Goal: Task Accomplishment & Management: Use online tool/utility

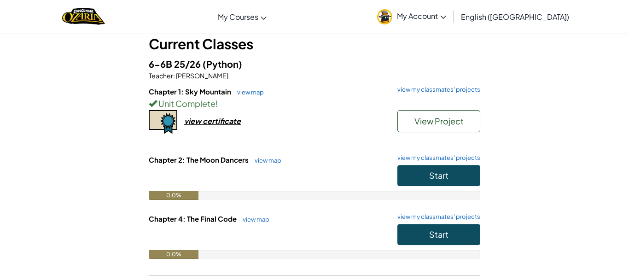
scroll to position [54, 0]
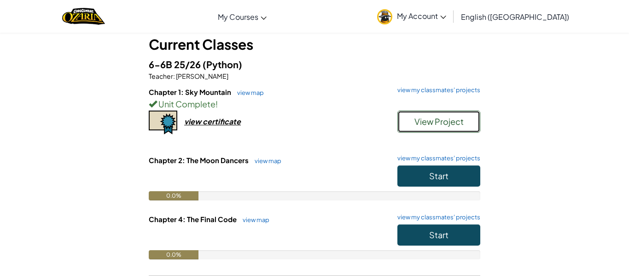
click at [454, 117] on span "View Project" at bounding box center [438, 121] width 49 height 11
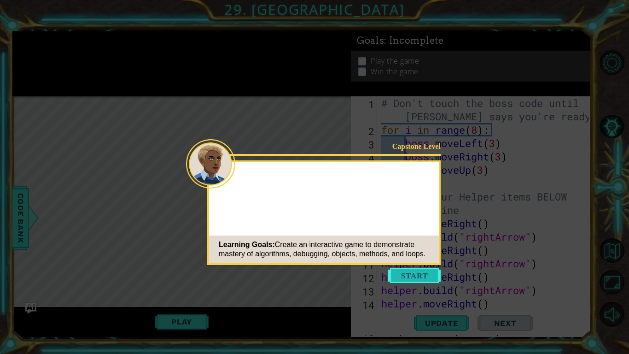
click at [428, 275] on button "Start" at bounding box center [414, 275] width 53 height 15
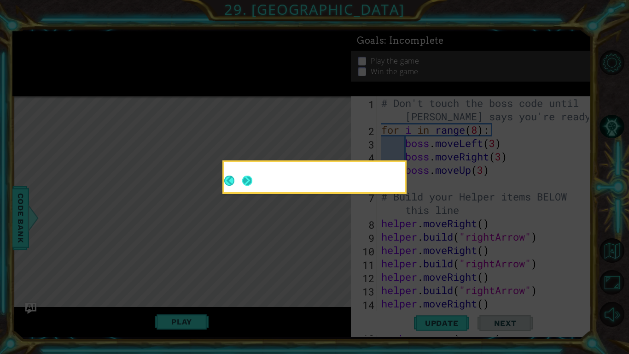
click at [248, 180] on button "Next" at bounding box center [247, 180] width 10 height 10
click at [81, 226] on icon at bounding box center [314, 177] width 629 height 354
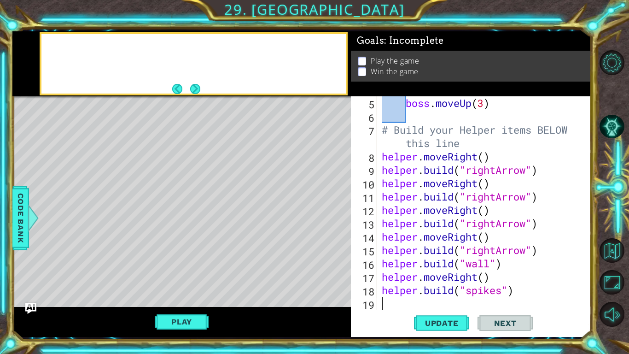
scroll to position [67, 0]
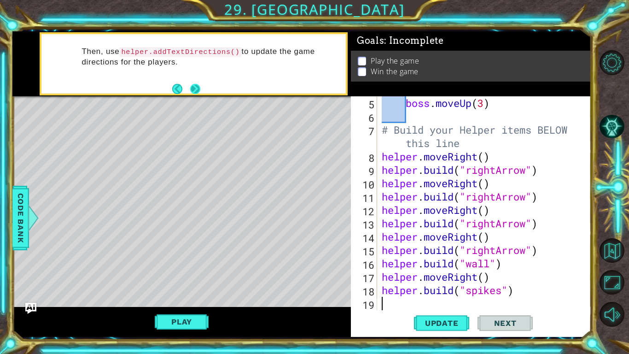
click at [192, 85] on button "Next" at bounding box center [195, 89] width 10 height 10
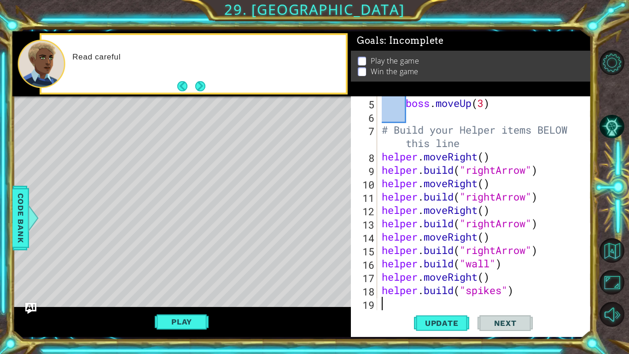
click at [195, 85] on button "Next" at bounding box center [200, 86] width 10 height 10
click at [192, 85] on button "Back" at bounding box center [186, 86] width 18 height 10
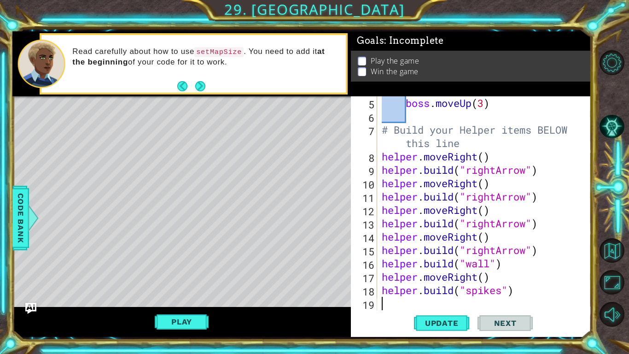
click at [192, 85] on button "Back" at bounding box center [186, 86] width 18 height 10
click at [195, 85] on button "Next" at bounding box center [200, 86] width 10 height 10
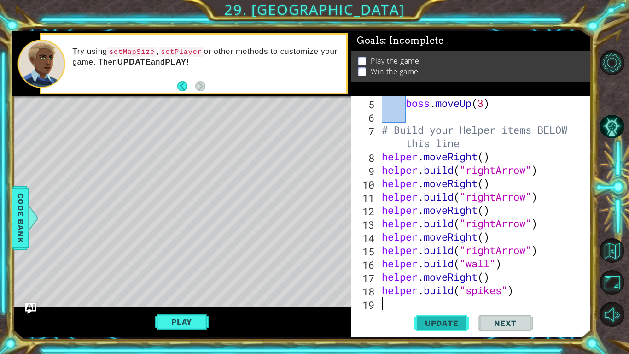
click at [444, 275] on span "Update" at bounding box center [442, 322] width 52 height 9
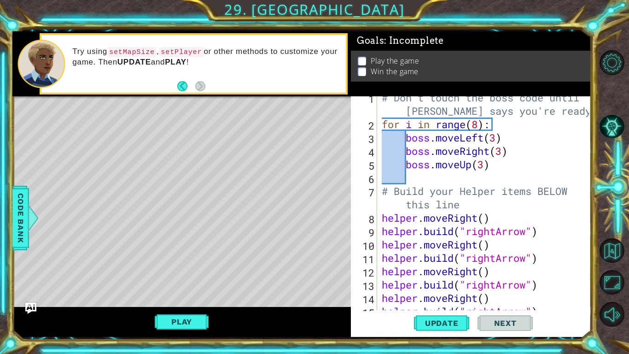
scroll to position [0, 0]
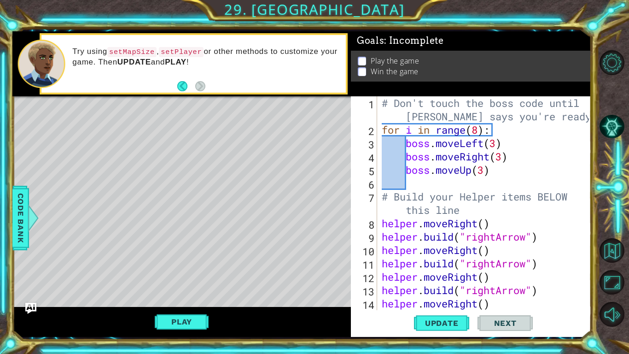
click at [508, 182] on div "# Don't touch the boss code until [PERSON_NAME] says you're ready! for i in ran…" at bounding box center [487, 223] width 214 height 254
type textarea "b"
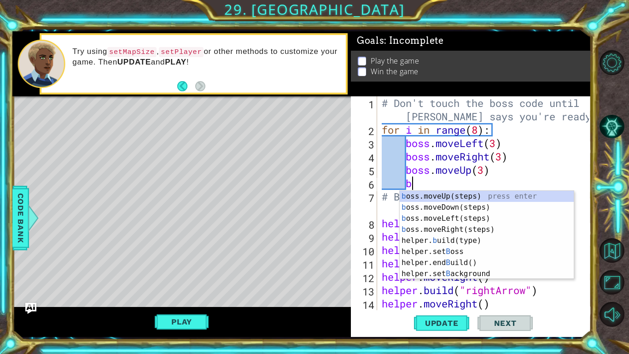
scroll to position [0, 1]
click at [446, 209] on div "b oss.moveUp(steps) press enter b oss.moveDown(steps) press enter b oss.moveLef…" at bounding box center [487, 246] width 174 height 111
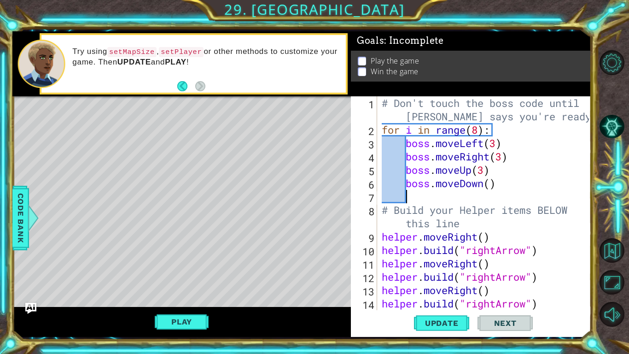
scroll to position [0, 0]
click at [490, 187] on div "# Don't touch the boss code until [PERSON_NAME] says you're ready! for i in ran…" at bounding box center [487, 223] width 214 height 254
click at [456, 275] on span "Update" at bounding box center [442, 322] width 52 height 9
click at [203, 275] on button "Play" at bounding box center [182, 322] width 54 height 18
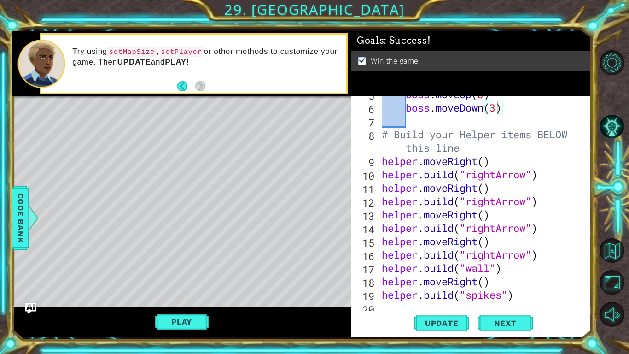
scroll to position [80, 0]
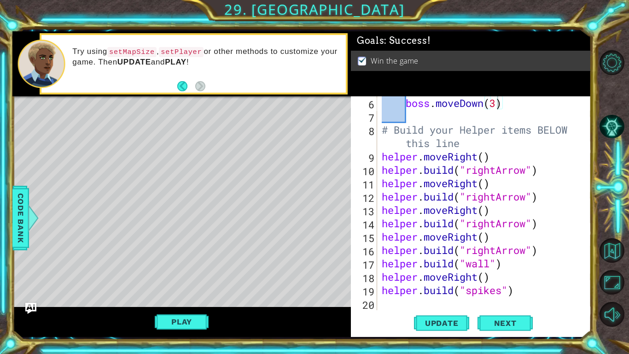
click at [528, 172] on div "boss . moveDown ( 3 ) # Build your Helper items BELOW this line helper . moveRi…" at bounding box center [487, 216] width 214 height 240
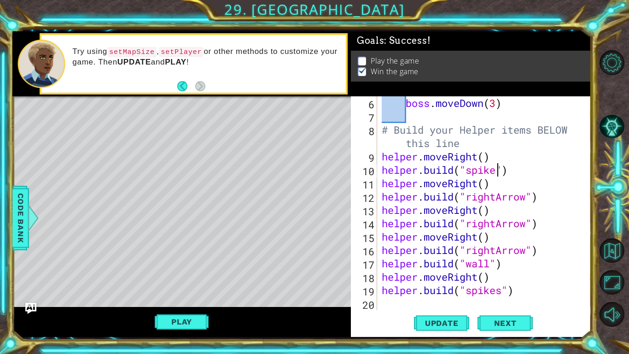
scroll to position [0, 6]
click at [528, 198] on div "boss . moveDown ( 3 ) # Build your Helper items BELOW this line helper . moveRi…" at bounding box center [487, 216] width 214 height 240
drag, startPoint x: 528, startPoint y: 225, endPoint x: 469, endPoint y: 228, distance: 59.0
click at [469, 228] on div "boss . moveDown ( 3 ) # Build your Helper items BELOW this line helper . moveRi…" at bounding box center [487, 216] width 214 height 240
click at [527, 250] on div "boss . moveDown ( 3 ) # Build your Helper items BELOW this line helper . moveRi…" at bounding box center [487, 216] width 214 height 240
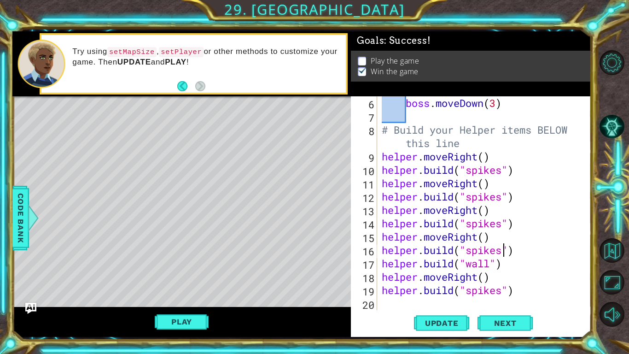
click at [507, 265] on div "boss . moveDown ( 3 ) # Build your Helper items BELOW this line helper . moveRi…" at bounding box center [487, 216] width 214 height 240
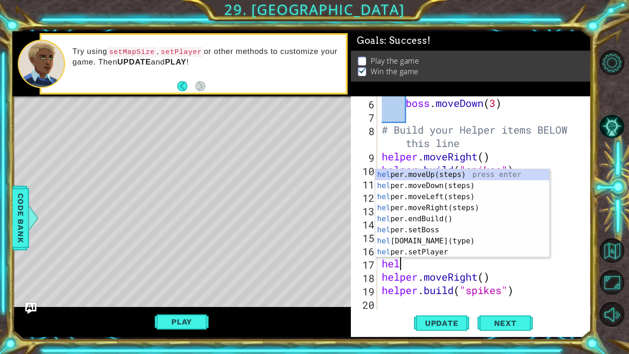
scroll to position [0, 0]
type textarea "h"
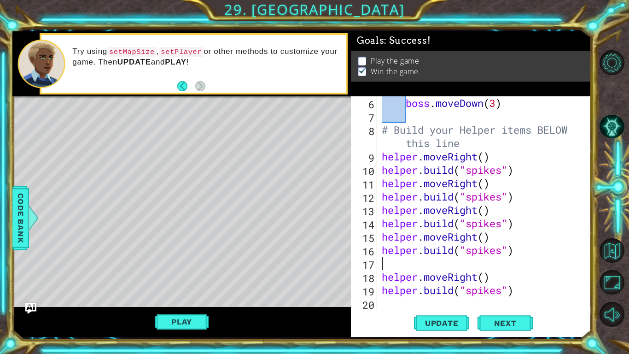
scroll to position [67, 0]
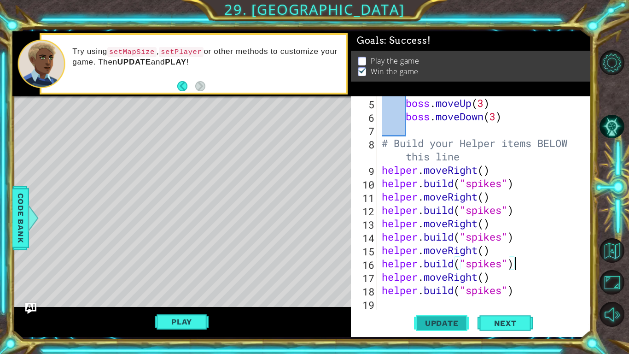
click at [457, 275] on span "Update" at bounding box center [442, 322] width 52 height 9
type textarea "helper.moveRight()"
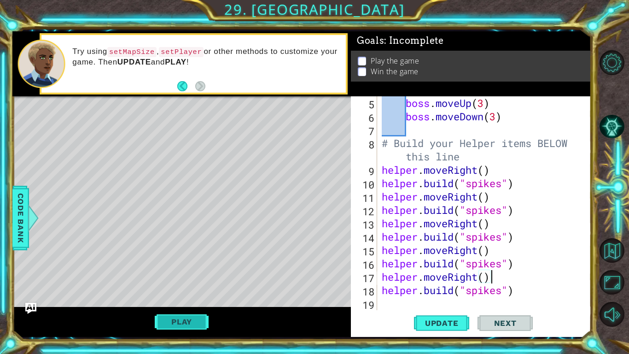
click at [173, 275] on button "Play" at bounding box center [182, 322] width 54 height 18
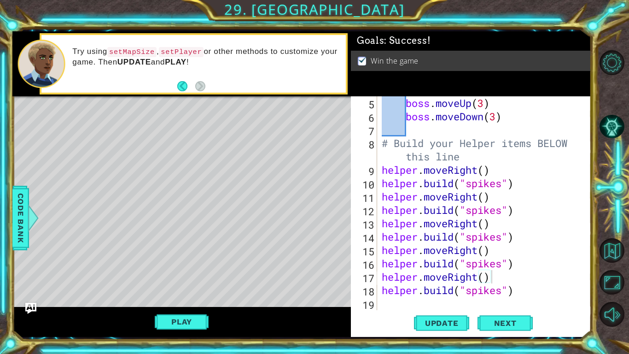
click at [385, 275] on div "boss . moveUp ( 3 ) boss . moveDown ( 3 ) # Build your Helper items BELOW this …" at bounding box center [487, 216] width 214 height 240
type textarea "he"
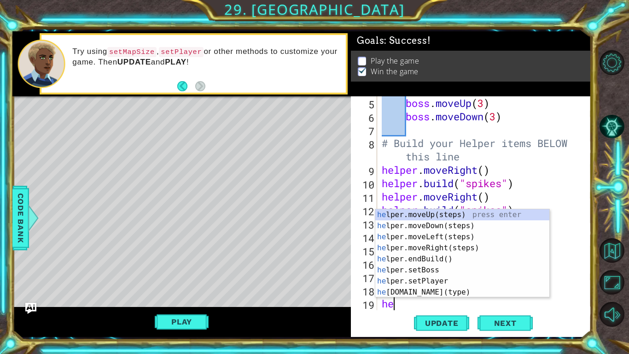
scroll to position [80, 0]
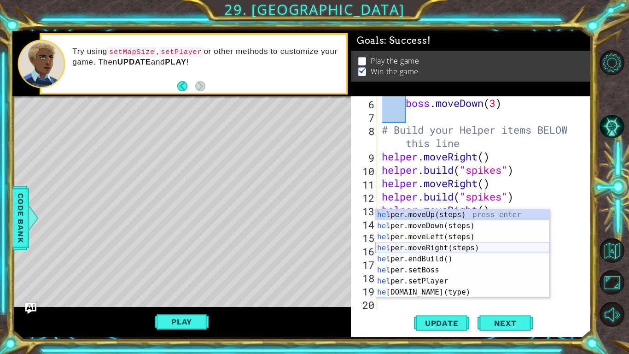
click at [439, 248] on div "he lper.moveUp(steps) press enter he lper.moveDown(steps) press enter he lper.m…" at bounding box center [462, 264] width 174 height 111
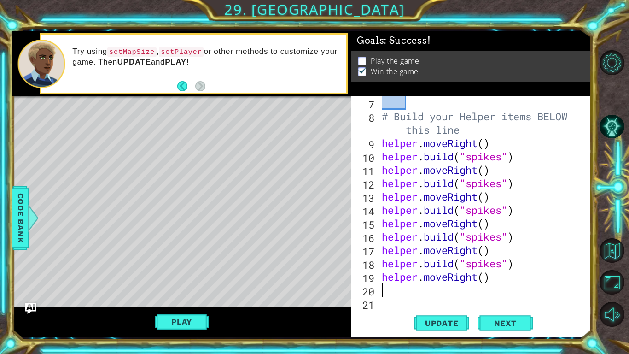
scroll to position [93, 0]
drag, startPoint x: 383, startPoint y: 262, endPoint x: 514, endPoint y: 261, distance: 131.3
click at [514, 261] on div "# Build your Helper items BELOW this line helper . moveRight ( ) helper . build…" at bounding box center [487, 216] width 214 height 240
type textarea "[DOMAIN_NAME]("spikes")"
click at [387, 275] on div "# Build your Helper items BELOW this line helper . moveRight ( ) helper . build…" at bounding box center [487, 216] width 214 height 240
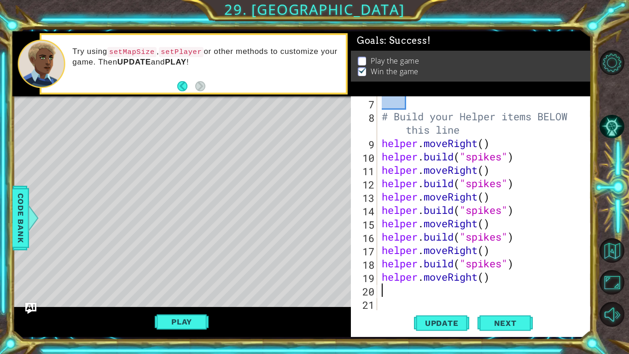
paste textarea "[DOMAIN_NAME]("spikes")"
type textarea "[DOMAIN_NAME]("spikes")"
click at [444, 275] on span "Update" at bounding box center [442, 322] width 52 height 9
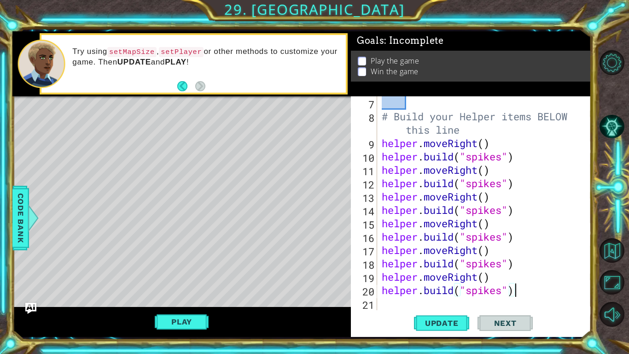
click at [386, 275] on div "# Build your Helper items BELOW this line helper . moveRight ( ) helper . build…" at bounding box center [487, 216] width 214 height 240
type textarea "he"
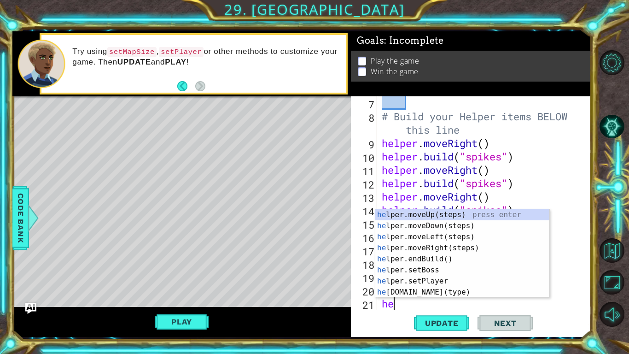
scroll to position [107, 0]
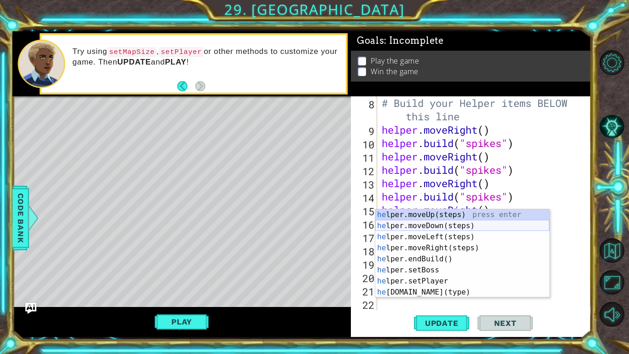
click at [458, 224] on div "he lper.moveUp(steps) press enter he lper.moveDown(steps) press enter he lper.m…" at bounding box center [462, 264] width 174 height 111
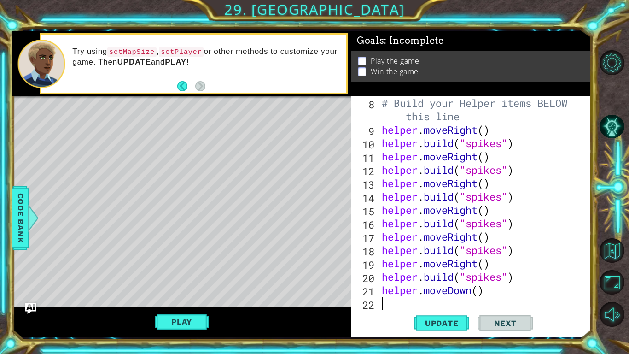
scroll to position [120, 0]
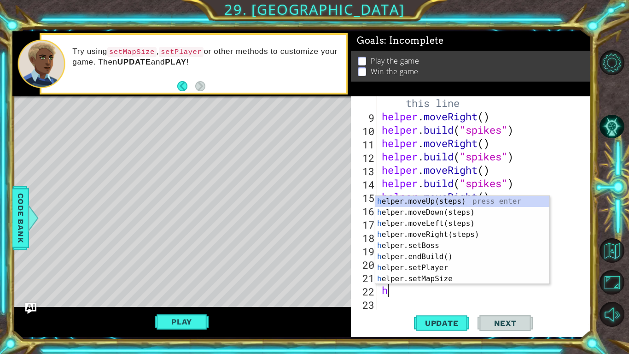
type textarea "he"
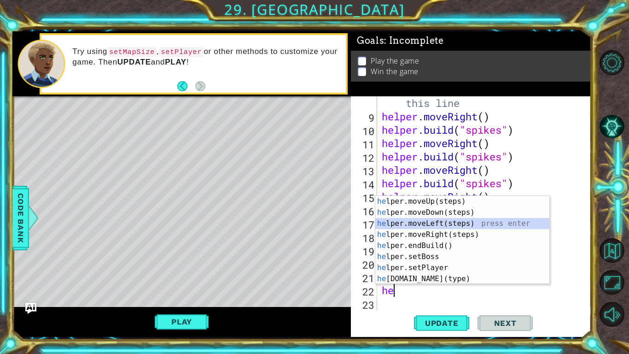
click at [453, 223] on div "he lper.moveUp(steps) press enter he lper.moveDown(steps) press enter he lper.m…" at bounding box center [462, 251] width 174 height 111
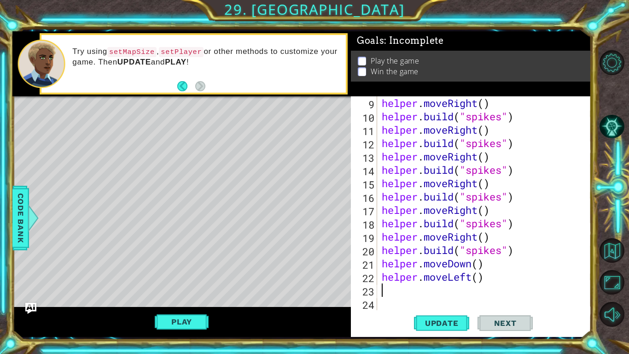
scroll to position [134, 0]
drag, startPoint x: 381, startPoint y: 278, endPoint x: 484, endPoint y: 280, distance: 102.7
click at [484, 275] on div "helper . moveRight ( ) helper . build ( "spikes" ) helper . moveRight ( ) helpe…" at bounding box center [487, 216] width 214 height 240
type textarea "helper.moveLeft()"
click at [481, 275] on div "helper . moveRight ( ) helper . build ( "spikes" ) helper . moveRight ( ) helpe…" at bounding box center [487, 216] width 214 height 240
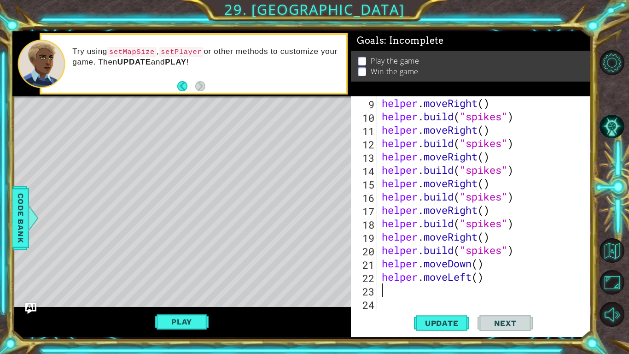
click at [478, 275] on div "helper . moveRight ( ) helper . build ( "spikes" ) helper . moveRight ( ) helpe…" at bounding box center [487, 216] width 214 height 240
type textarea "helper.moveLeft(6)"
click at [432, 275] on span "Update" at bounding box center [442, 322] width 52 height 9
click at [408, 275] on div "helper . moveRight ( ) helper . build ( "spikes" ) helper . moveRight ( ) helpe…" at bounding box center [487, 216] width 214 height 240
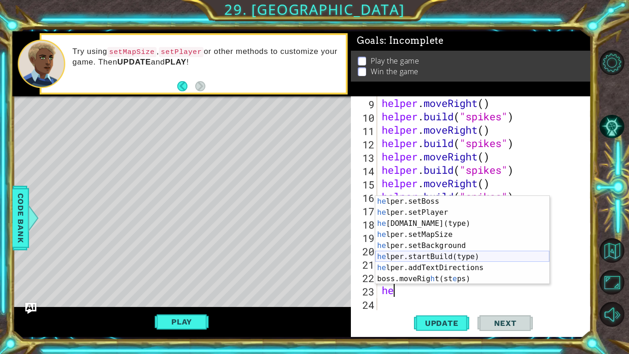
scroll to position [0, 0]
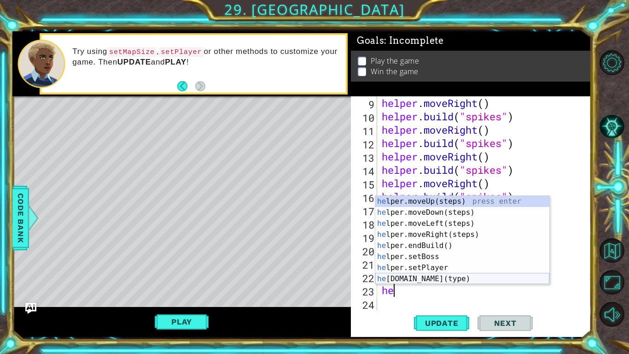
click at [480, 275] on div "he lper.moveUp(steps) press enter he lper.moveDown(steps) press enter he lper.m…" at bounding box center [462, 251] width 174 height 111
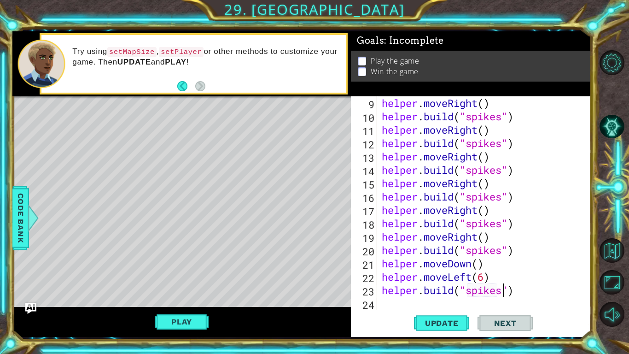
scroll to position [0, 6]
click at [443, 275] on button "Update" at bounding box center [441, 323] width 55 height 24
click at [522, 275] on div "helper . moveRight ( ) helper . build ( "spikes" ) helper . moveRight ( ) helpe…" at bounding box center [487, 216] width 214 height 240
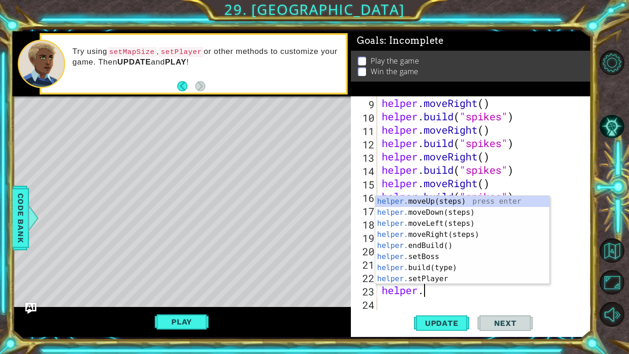
scroll to position [0, 1]
type textarea "helper."
click at [488, 211] on div "helper. moveUp(steps) press enter helper. moveDown(steps) press enter helper. m…" at bounding box center [462, 251] width 174 height 111
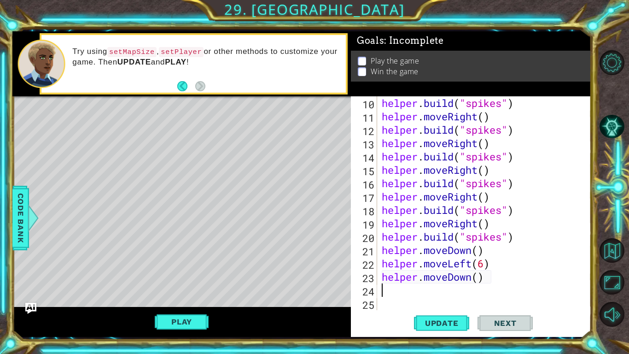
scroll to position [147, 0]
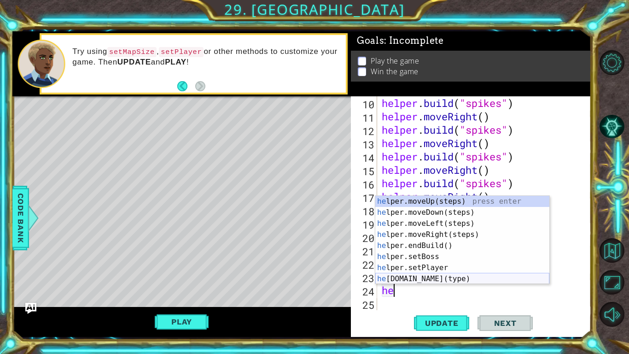
click at [435, 275] on div "he lper.moveUp(steps) press enter he lper.moveDown(steps) press enter he lper.m…" at bounding box center [462, 251] width 174 height 111
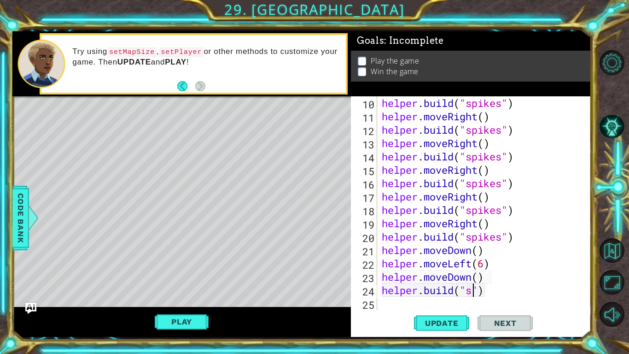
scroll to position [0, 4]
type textarea "[DOMAIN_NAME]("spikes")"
click at [401, 275] on div "helper . build ( "spikes" ) helper . moveRight ( ) helper . build ( "spikes" ) …" at bounding box center [487, 216] width 214 height 240
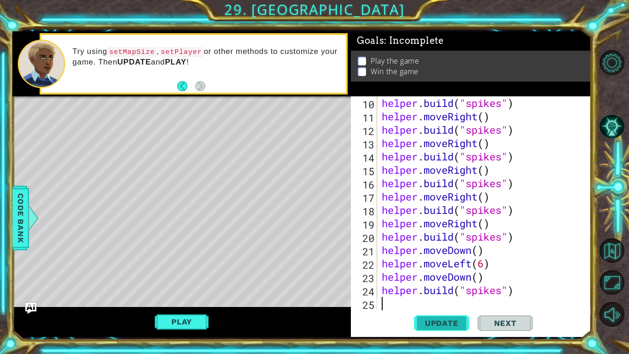
click at [417, 275] on button "Update" at bounding box center [441, 323] width 55 height 24
click at [196, 275] on button "Play" at bounding box center [182, 322] width 54 height 18
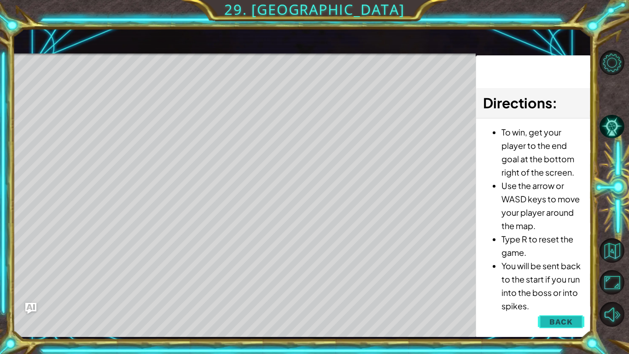
click at [553, 275] on button "Back" at bounding box center [561, 321] width 47 height 18
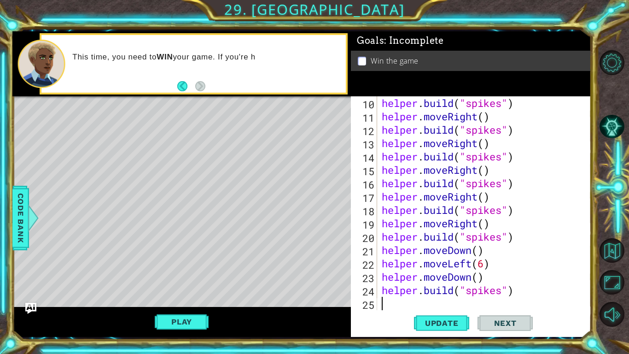
type textarea "he"
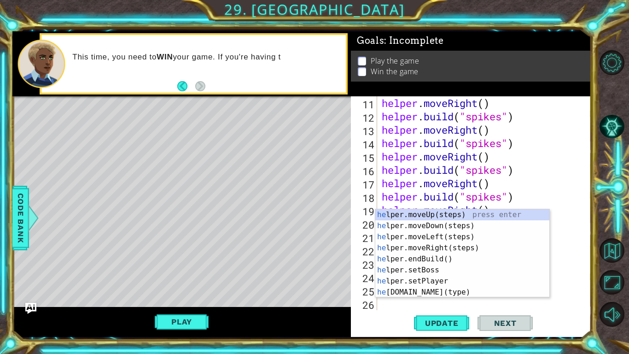
scroll to position [160, 0]
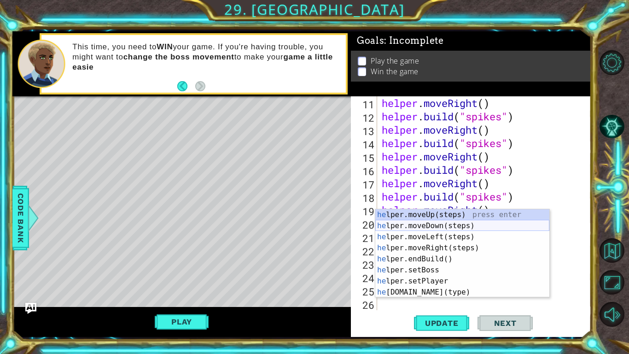
click at [435, 225] on div "he lper.moveUp(steps) press enter he lper.moveDown(steps) press enter he lper.m…" at bounding box center [462, 264] width 174 height 111
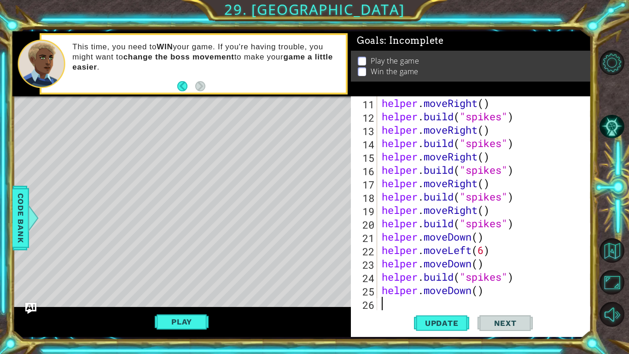
scroll to position [174, 0]
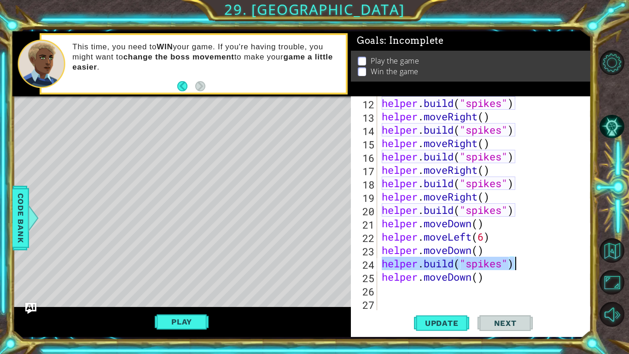
drag, startPoint x: 382, startPoint y: 263, endPoint x: 513, endPoint y: 268, distance: 130.4
click at [513, 268] on div "helper . build ( "spikes" ) helper . moveRight ( ) helper . build ( "spikes" ) …" at bounding box center [487, 216] width 214 height 240
type textarea "[DOMAIN_NAME]("spikes")"
click at [385, 275] on div "helper . build ( "spikes" ) helper . moveRight ( ) helper . build ( "spikes" ) …" at bounding box center [487, 216] width 214 height 240
paste textarea "[DOMAIN_NAME]("spikes")"
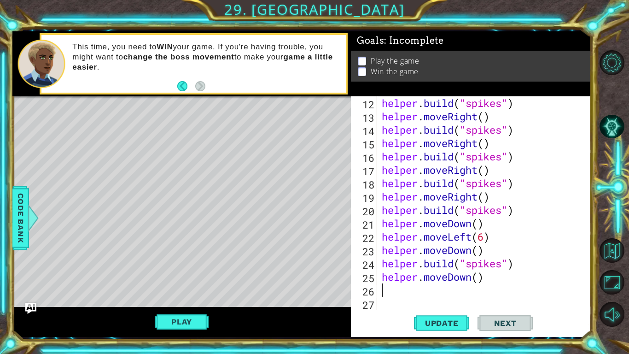
type textarea "[DOMAIN_NAME]("spikes")"
click at [387, 275] on div "helper . build ( "spikes" ) helper . moveRight ( ) helper . build ( "spikes" ) …" at bounding box center [487, 216] width 214 height 240
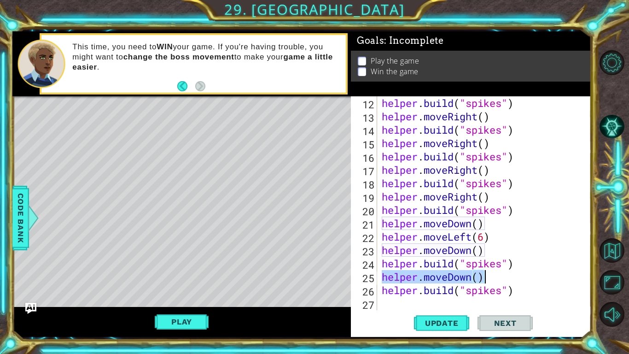
drag, startPoint x: 382, startPoint y: 279, endPoint x: 483, endPoint y: 278, distance: 101.3
click at [483, 275] on div "helper . build ( "spikes" ) helper . moveRight ( ) helper . build ( "spikes" ) …" at bounding box center [487, 216] width 214 height 240
type textarea "helper.moveDown()"
click at [385, 275] on div "helper . build ( "spikes" ) helper . moveRight ( ) helper . build ( "spikes" ) …" at bounding box center [487, 216] width 214 height 240
paste textarea "helper.moveDown()"
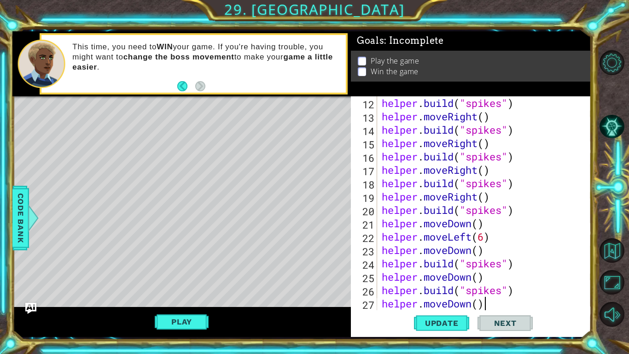
scroll to position [187, 0]
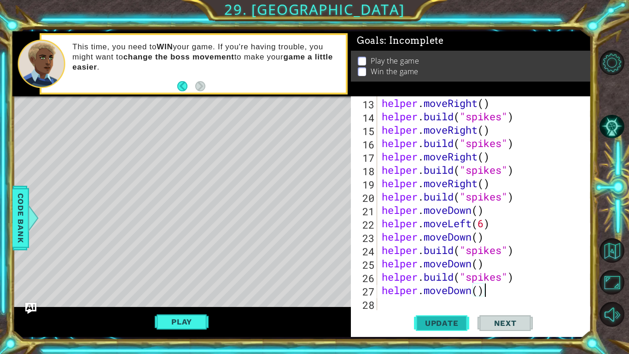
click at [440, 275] on span "Update" at bounding box center [442, 322] width 52 height 9
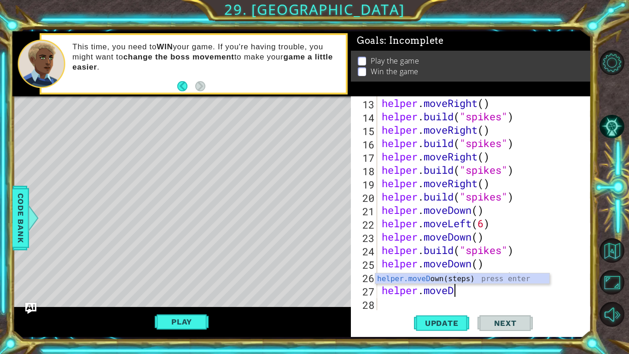
type textarea "helper.move"
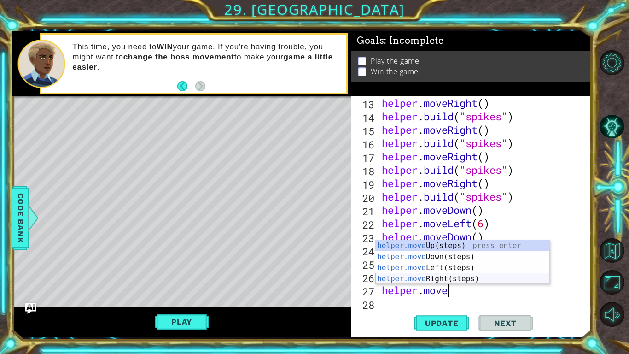
click at [450, 274] on div "helper.move Up(steps) press enter helper.move Down(steps) press enter helper.mo…" at bounding box center [462, 273] width 174 height 66
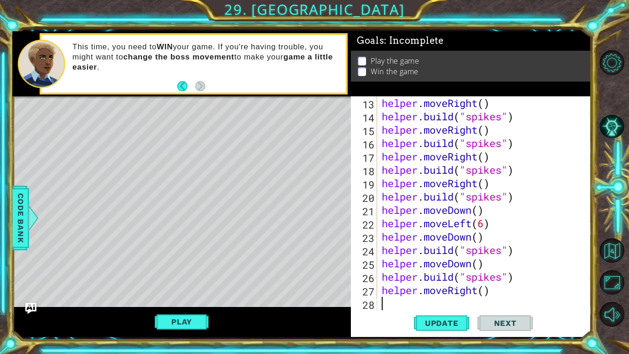
scroll to position [200, 0]
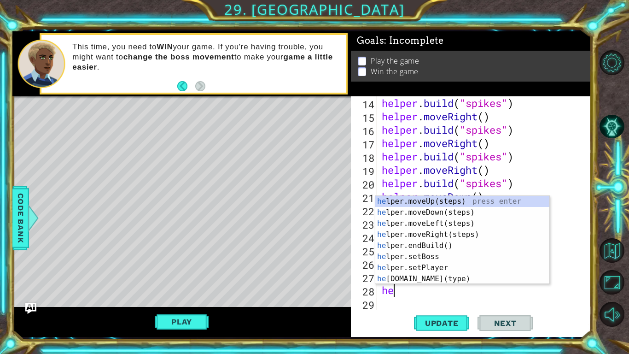
click at [454, 275] on div "he lper.moveUp(steps) press enter he lper.moveDown(steps) press enter he lper.m…" at bounding box center [462, 251] width 174 height 111
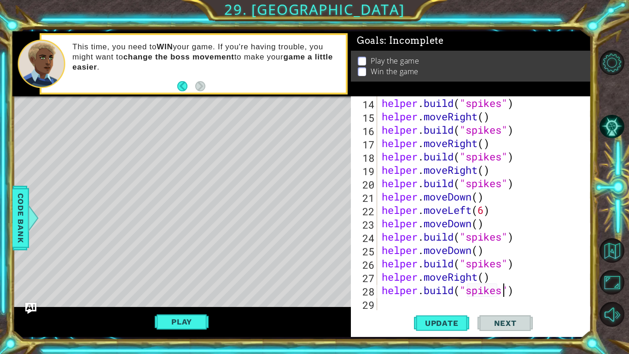
scroll to position [0, 6]
type textarea "[DOMAIN_NAME]("spikes")"
click at [455, 275] on span "Update" at bounding box center [442, 322] width 52 height 9
click at [384, 275] on div "helper . build ( "spikes" ) helper . moveRight ( ) helper . build ( "spikes" ) …" at bounding box center [487, 216] width 214 height 240
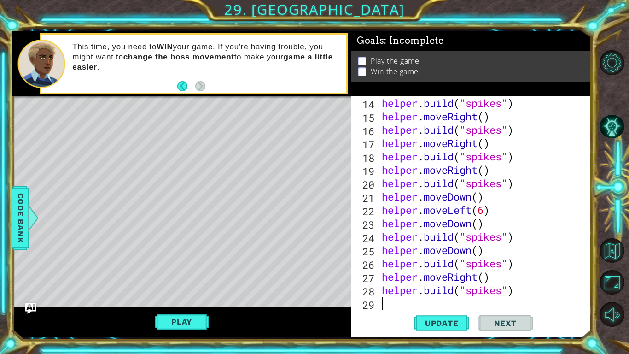
type textarea "h"
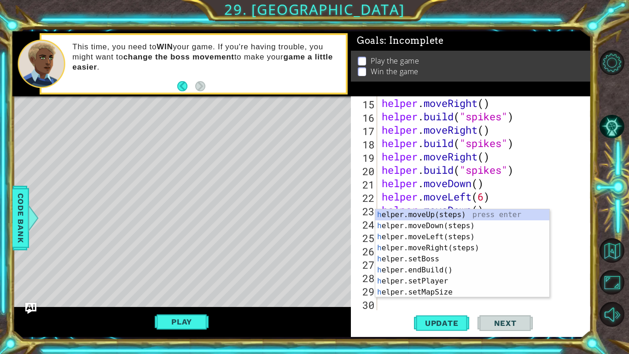
scroll to position [214, 0]
click at [438, 245] on div "h elper.moveUp(steps) press enter h elper.moveDown(steps) press enter h elper.m…" at bounding box center [462, 264] width 174 height 111
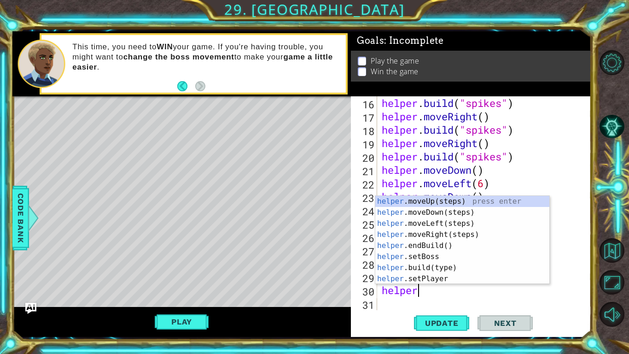
scroll to position [0, 1]
click at [471, 266] on div "helper .moveUp(steps) press enter helper .moveDown(steps) press enter helper .m…" at bounding box center [462, 251] width 174 height 111
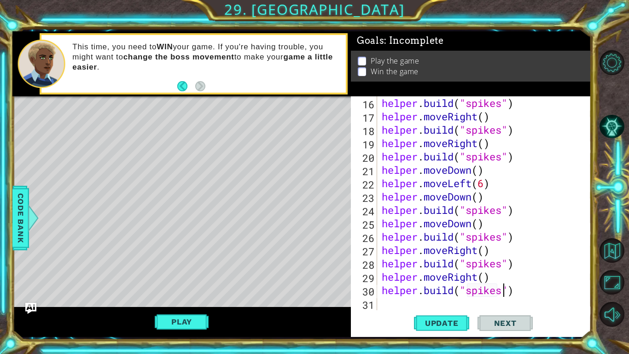
scroll to position [0, 6]
type textarea "[DOMAIN_NAME]("spikes")"
click at [433, 275] on button "Update" at bounding box center [441, 323] width 55 height 24
click at [416, 275] on div "helper . build ( "spikes" ) helper . moveRight ( ) helper . build ( "spikes" ) …" at bounding box center [487, 216] width 214 height 240
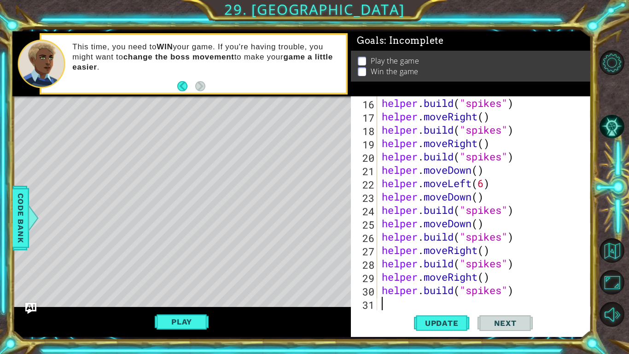
type textarea "h"
click at [433, 212] on div "helper . build ( "spikes" ) helper . moveRight ( ) helper . build ( "spikes" ) …" at bounding box center [487, 216] width 214 height 240
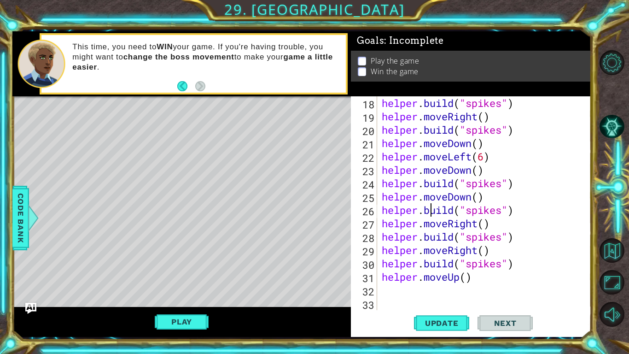
type textarea "[DOMAIN_NAME]("spikes")"
click at [390, 275] on div "helper . build ( "spikes" ) helper . moveRight ( ) helper . build ( "spikes" ) …" at bounding box center [487, 216] width 214 height 240
type textarea "he"
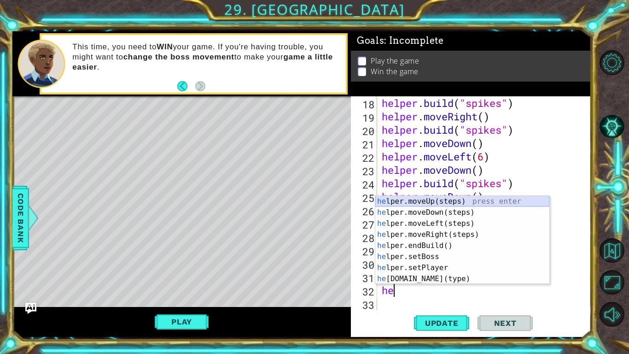
click at [446, 201] on div "he lper.moveUp(steps) press enter he lper.moveDown(steps) press enter he lper.m…" at bounding box center [462, 251] width 174 height 111
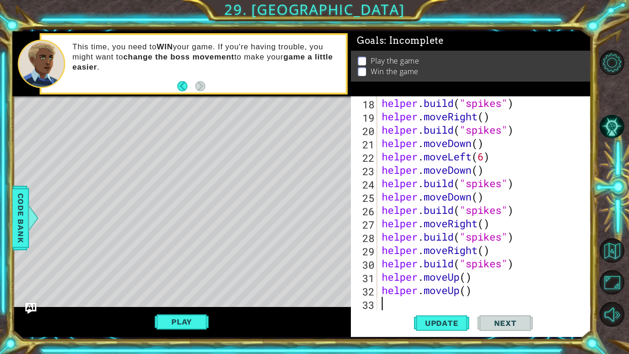
scroll to position [267, 0]
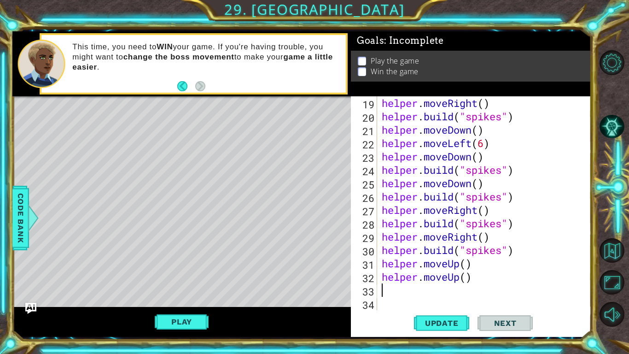
click at [473, 275] on div "helper . moveRight ( ) helper . build ( "spikes" ) helper . moveDown ( ) helper…" at bounding box center [487, 216] width 214 height 240
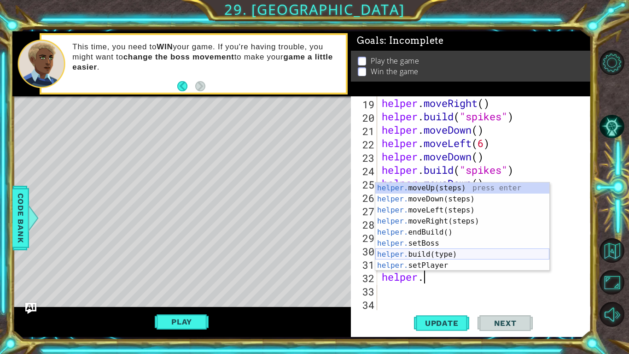
click at [450, 252] on div "helper. moveUp(steps) press enter helper. moveDown(steps) press enter helper. m…" at bounding box center [462, 237] width 174 height 111
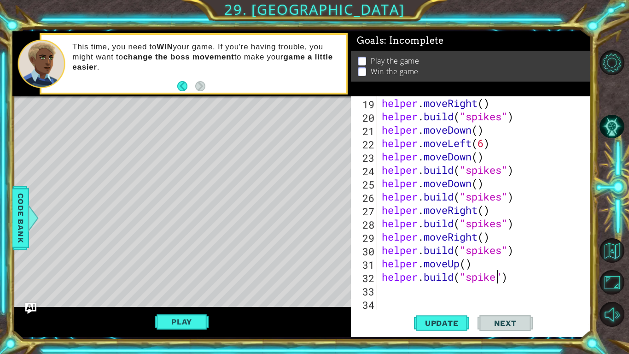
scroll to position [0, 6]
type textarea "[DOMAIN_NAME]("spikes")"
click at [449, 275] on span "Update" at bounding box center [442, 322] width 52 height 9
click at [391, 275] on div "helper . moveRight ( ) helper . build ( "spikes" ) helper . moveDown ( ) helper…" at bounding box center [487, 216] width 214 height 240
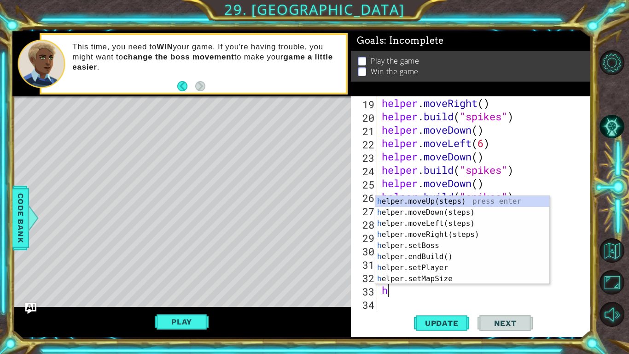
type textarea "he"
click at [437, 233] on div "he lper.moveUp(steps) press enter he lper.moveDown(steps) press enter he lper.m…" at bounding box center [462, 251] width 174 height 111
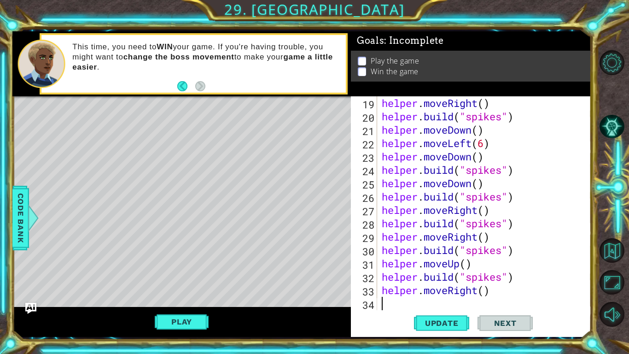
scroll to position [280, 0]
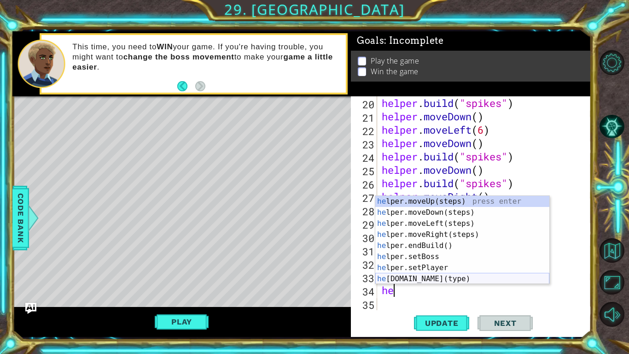
click at [440, 275] on div "he lper.moveUp(steps) press enter he lper.moveDown(steps) press enter he lper.m…" at bounding box center [462, 251] width 174 height 111
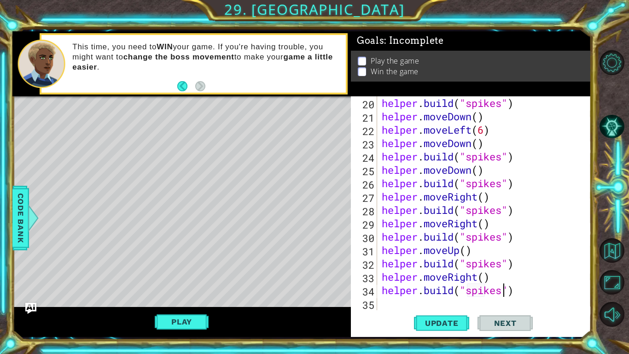
scroll to position [0, 6]
type textarea "[DOMAIN_NAME]("spikes")"
click at [441, 275] on span "Update" at bounding box center [442, 322] width 52 height 9
click at [412, 275] on div "helper . build ( "spikes" ) helper . moveDown ( ) helper . moveLeft ( 6 ) helpe…" at bounding box center [487, 216] width 214 height 240
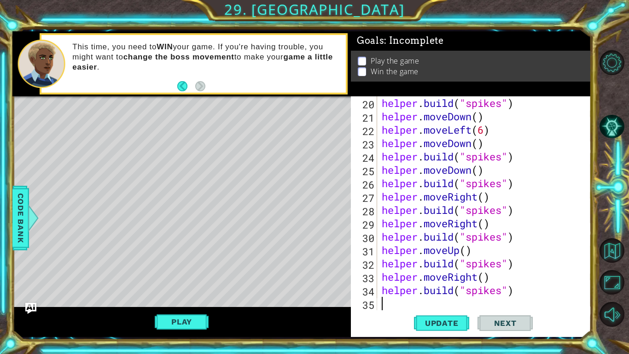
type textarea "h"
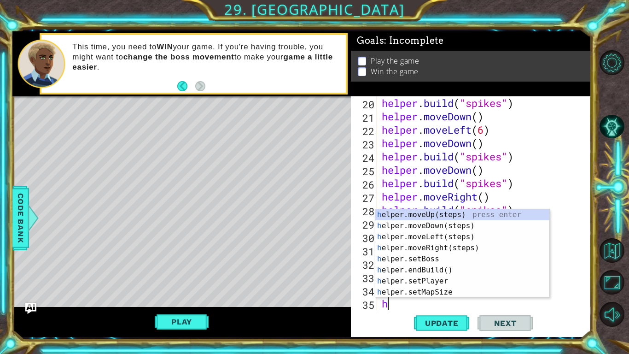
scroll to position [294, 0]
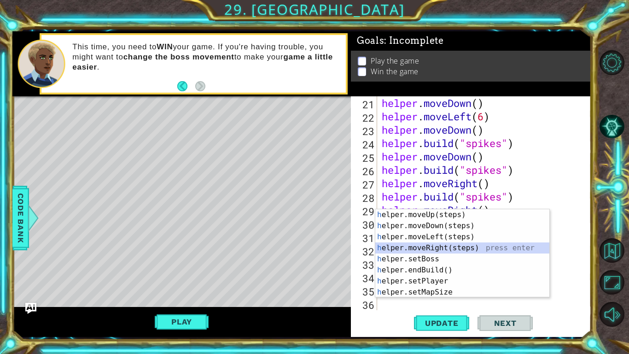
click at [422, 247] on div "h elper.moveUp(steps) press enter h elper.moveDown(steps) press enter h elper.m…" at bounding box center [462, 264] width 174 height 111
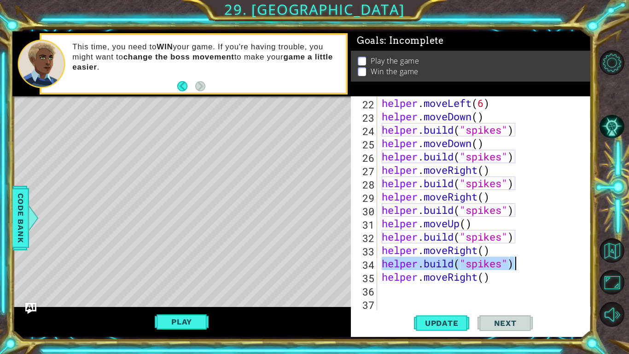
drag, startPoint x: 381, startPoint y: 265, endPoint x: 513, endPoint y: 266, distance: 132.2
click at [513, 266] on div "helper . moveLeft ( 6 ) helper . moveDown ( ) helper . build ( "spikes" ) helpe…" at bounding box center [487, 216] width 214 height 240
type textarea "[DOMAIN_NAME]("spikes")"
click at [384, 275] on div "helper . moveLeft ( 6 ) helper . moveDown ( ) helper . build ( "spikes" ) helpe…" at bounding box center [487, 216] width 214 height 240
paste textarea "[DOMAIN_NAME]("spikes")"
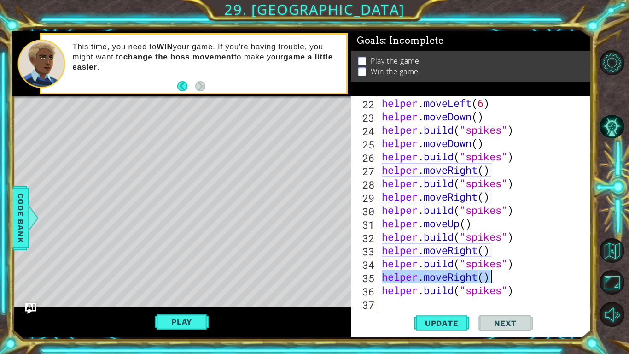
drag, startPoint x: 381, startPoint y: 280, endPoint x: 490, endPoint y: 280, distance: 108.7
click at [490, 275] on div "helper . moveLeft ( 6 ) helper . moveDown ( ) helper . build ( "spikes" ) helpe…" at bounding box center [487, 216] width 214 height 240
type textarea "helper.moveRight()"
click at [389, 275] on div "helper . moveLeft ( 6 ) helper . moveDown ( ) helper . build ( "spikes" ) helpe…" at bounding box center [487, 216] width 214 height 240
paste textarea "helper.moveRight()"
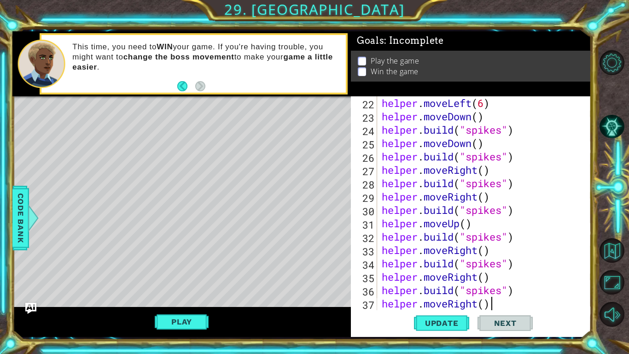
scroll to position [321, 0]
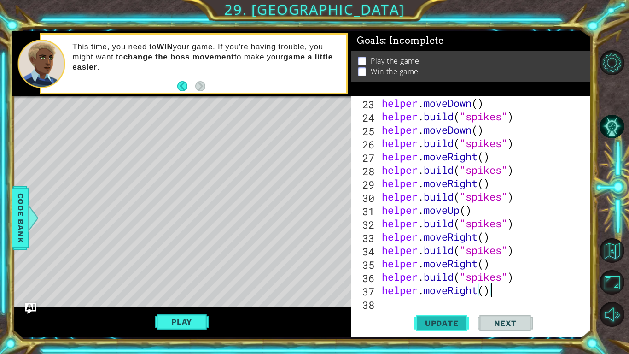
type textarea "helper.moveRight()"
click at [442, 275] on span "Update" at bounding box center [442, 322] width 52 height 9
click at [450, 275] on span "Update" at bounding box center [442, 322] width 52 height 9
click at [193, 275] on button "Play" at bounding box center [182, 322] width 54 height 18
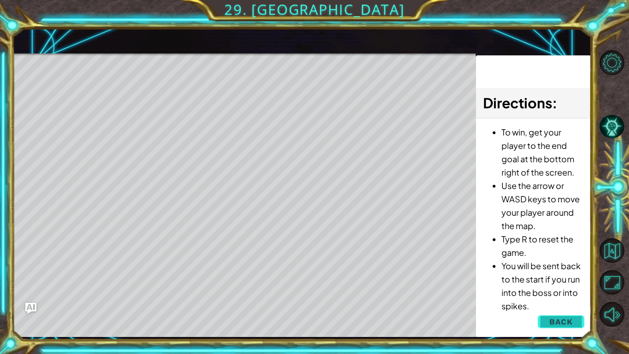
click at [560, 275] on span "Back" at bounding box center [560, 321] width 23 height 9
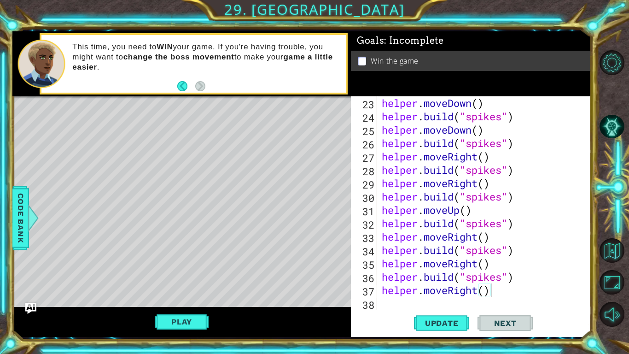
click at [392, 275] on div "helper . moveDown ( ) helper . build ( "spikes" ) helper . moveDown ( ) helper …" at bounding box center [487, 216] width 214 height 240
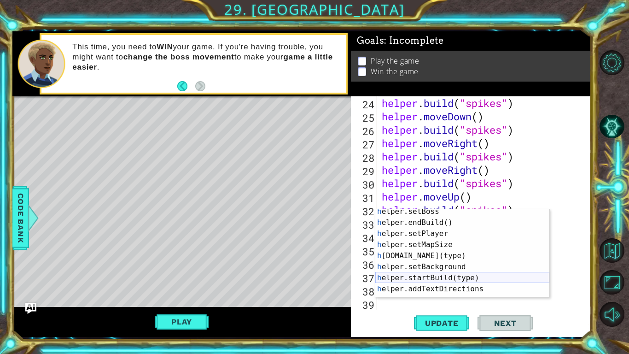
scroll to position [29, 0]
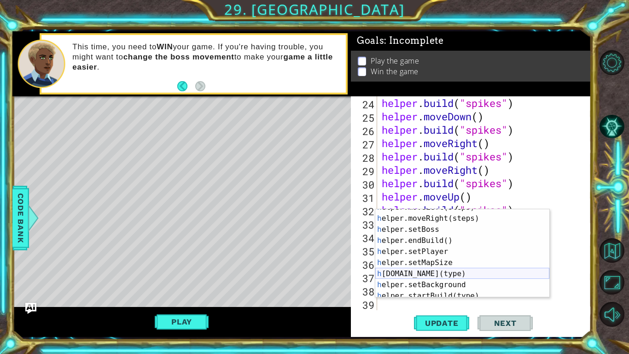
click at [418, 275] on div "h elper.moveLeft(steps) press enter h elper.moveRight(steps) press enter h elpe…" at bounding box center [462, 257] width 174 height 111
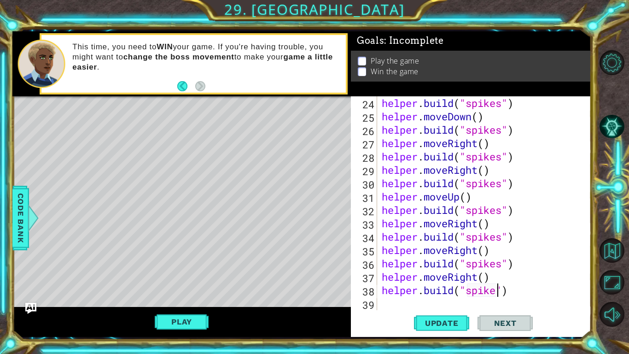
scroll to position [0, 6]
click at [460, 275] on span "Update" at bounding box center [442, 322] width 52 height 9
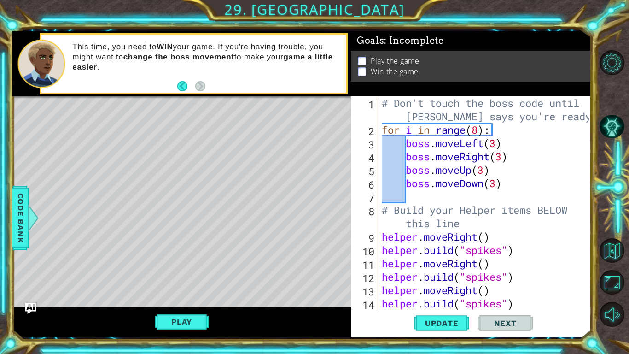
scroll to position [0, 0]
click at [504, 187] on div "# Don't touch the boss code until [PERSON_NAME] says you're ready! for i in ran…" at bounding box center [487, 223] width 214 height 254
type textarea "boss.move"
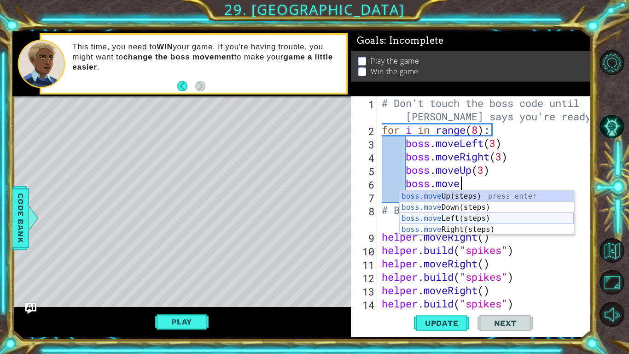
click at [487, 216] on div "boss.move Up(steps) press enter boss.move Down(steps) press enter boss.move Lef…" at bounding box center [487, 224] width 174 height 66
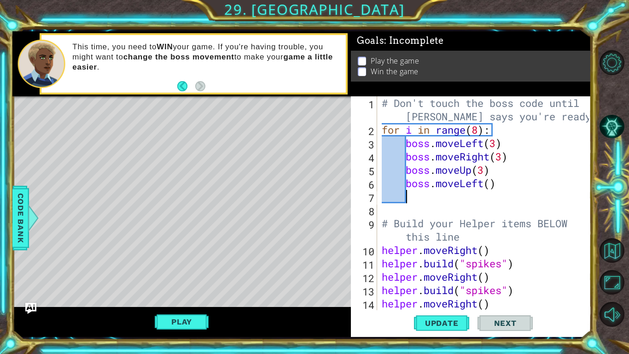
click at [490, 185] on div "# Don't touch the boss code until [PERSON_NAME] says you're ready! for i in ran…" at bounding box center [487, 223] width 214 height 254
click at [544, 251] on div "# Don't touch the boss code until [PERSON_NAME] says you're ready! for i in ran…" at bounding box center [487, 223] width 214 height 254
type textarea "helper.moveRight()"
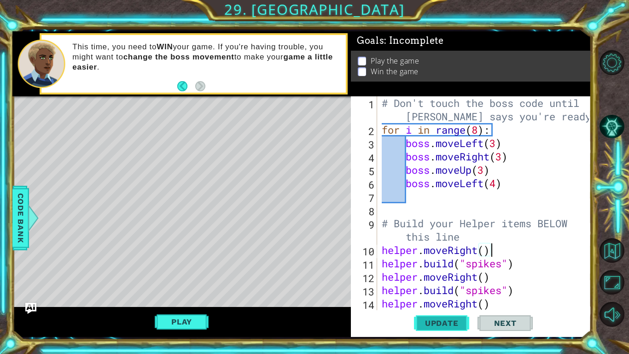
click at [451, 275] on span "Update" at bounding box center [442, 322] width 52 height 9
click at [444, 200] on div "# Don't touch the boss code until [PERSON_NAME] says you're ready! for i in ran…" at bounding box center [487, 223] width 214 height 254
type textarea "b"
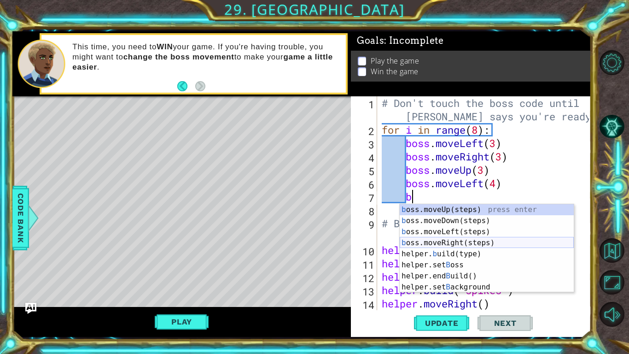
click at [470, 241] on div "b oss.moveUp(steps) press enter b oss.moveDown(steps) press enter b oss.moveLef…" at bounding box center [487, 259] width 174 height 111
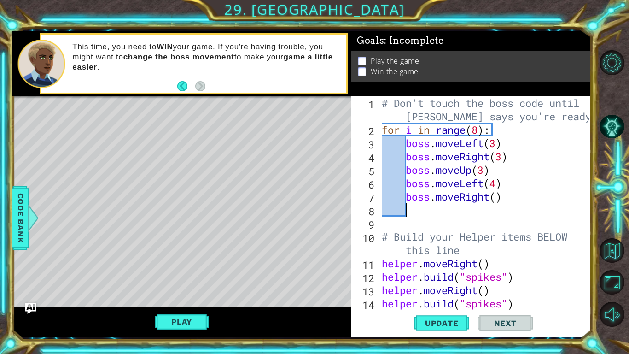
click at [498, 202] on div "# Don't touch the boss code until [PERSON_NAME] says you're ready! for i in ran…" at bounding box center [487, 223] width 214 height 254
type textarea "boss.moveRight(4)"
click at [449, 214] on div "# Don't touch the boss code until [PERSON_NAME] says you're ready! for i in ran…" at bounding box center [487, 223] width 214 height 254
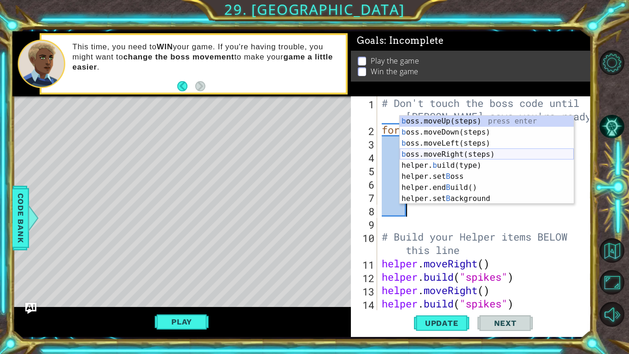
type textarea "b"
click at [457, 133] on div "b oss.moveUp(steps) press enter b oss.moveDown(steps) press enter b oss.moveLef…" at bounding box center [487, 171] width 174 height 111
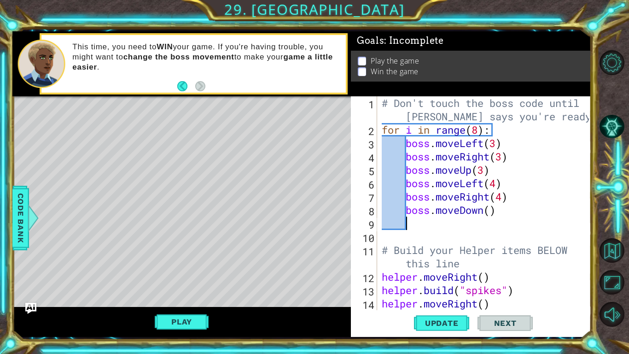
scroll to position [0, 0]
click at [492, 216] on div "# Don't touch the boss code until [PERSON_NAME] says you're ready! for i in ran…" at bounding box center [487, 223] width 214 height 254
click at [455, 275] on span "Update" at bounding box center [442, 322] width 52 height 9
click at [177, 275] on button "Play" at bounding box center [182, 322] width 54 height 18
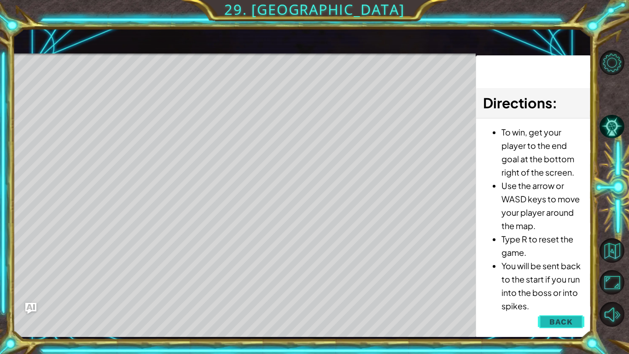
click at [549, 275] on button "Back" at bounding box center [561, 321] width 47 height 18
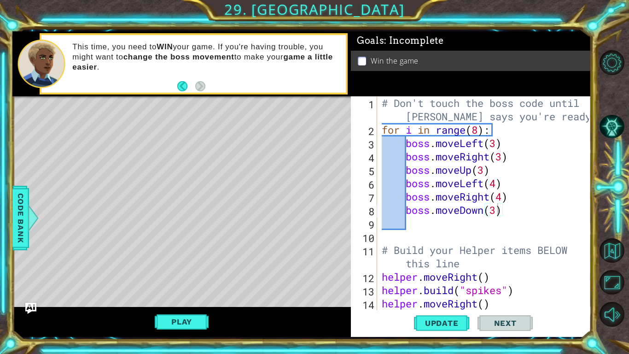
click at [485, 171] on div "# Don't touch the boss code until [PERSON_NAME] says you're ready! for i in ran…" at bounding box center [487, 223] width 214 height 254
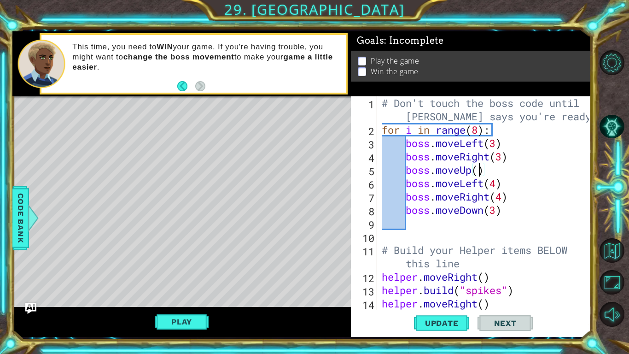
scroll to position [0, 4]
click at [495, 210] on div "# Don't touch the boss code until [PERSON_NAME] says you're ready! for i in ran…" at bounding box center [487, 223] width 214 height 254
click at [445, 275] on span "Update" at bounding box center [442, 322] width 52 height 9
click at [177, 275] on button "Play" at bounding box center [182, 322] width 54 height 18
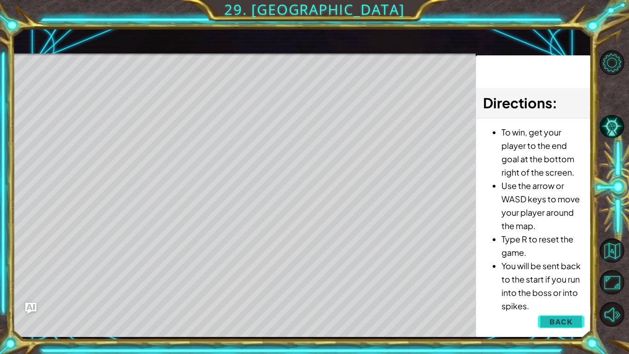
click at [558, 275] on span "Back" at bounding box center [560, 321] width 23 height 9
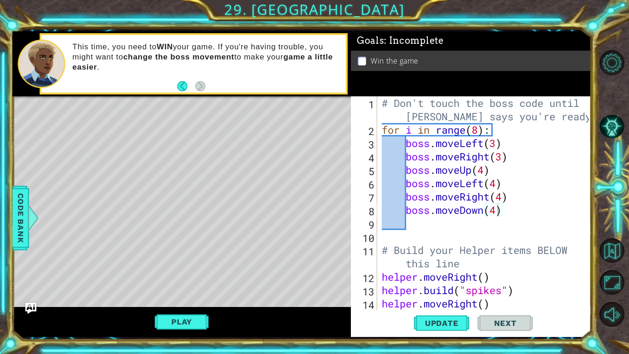
click at [499, 184] on div "# Don't touch the boss code until [PERSON_NAME] says you're ready! for i in ran…" at bounding box center [487, 223] width 214 height 254
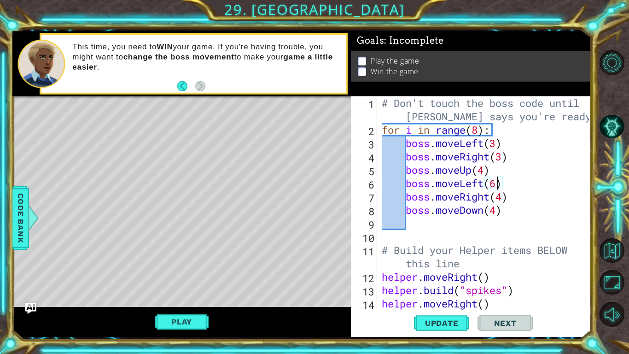
click at [503, 197] on div "# Don't touch the boss code until [PERSON_NAME] says you're ready! for i in ran…" at bounding box center [487, 223] width 214 height 254
click at [445, 275] on span "Update" at bounding box center [442, 322] width 52 height 9
click at [176, 275] on button "Play" at bounding box center [182, 322] width 54 height 18
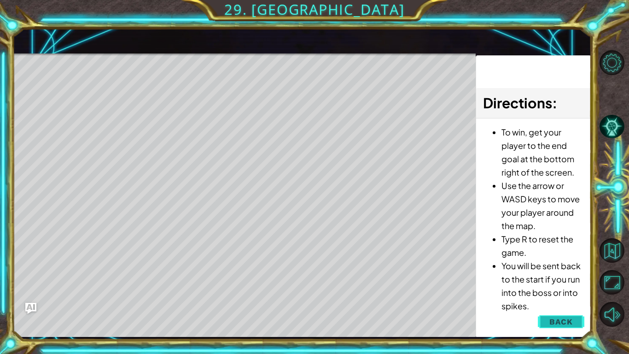
click at [557, 275] on span "Back" at bounding box center [560, 321] width 23 height 9
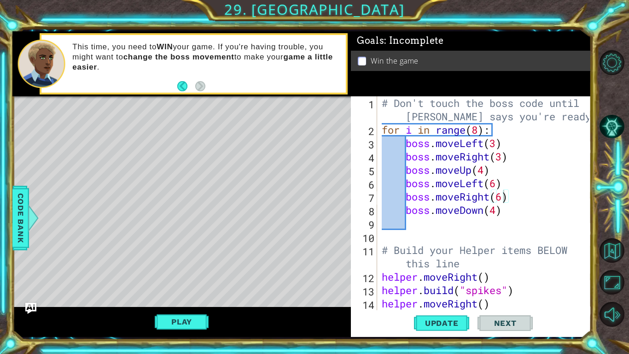
click at [478, 130] on div "# Don't touch the boss code until [PERSON_NAME] says you're ready! for i in ran…" at bounding box center [487, 223] width 214 height 254
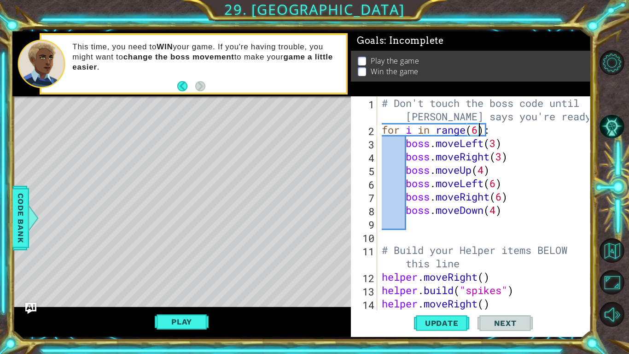
scroll to position [0, 5]
click at [536, 168] on div "# Don't touch the boss code until [PERSON_NAME] says you're ready! for i in ran…" at bounding box center [487, 223] width 214 height 254
type textarea "boss.moveUp(4)"
click at [445, 275] on span "Update" at bounding box center [442, 322] width 52 height 9
click at [196, 275] on button "Play" at bounding box center [182, 322] width 54 height 18
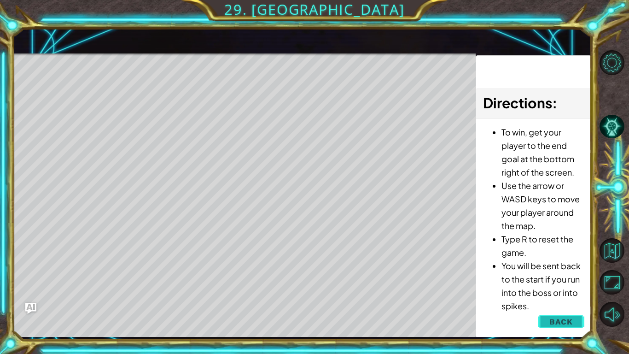
click at [565, 275] on span "Back" at bounding box center [560, 321] width 23 height 9
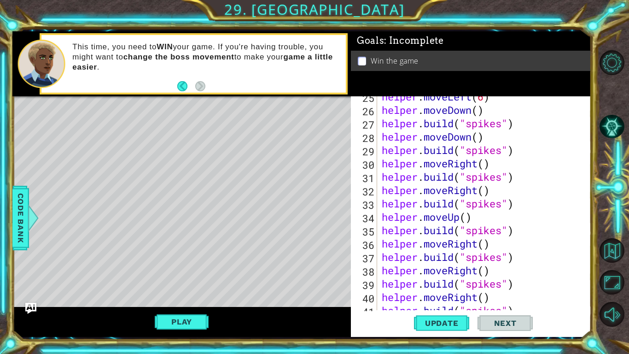
scroll to position [374, 0]
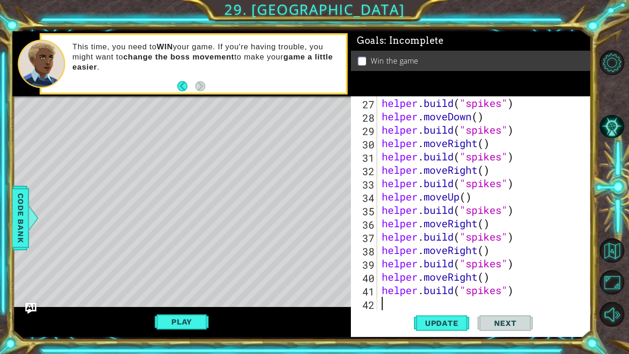
click at [448, 275] on div "helper . build ( "spikes" ) helper . moveDown ( ) helper . build ( "spikes" ) h…" at bounding box center [487, 216] width 214 height 240
type textarea "h"
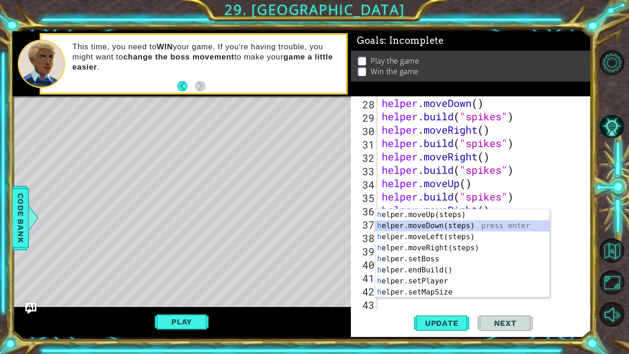
click at [432, 224] on div "h elper.moveUp(steps) press enter h elper.moveDown(steps) press enter h elper.m…" at bounding box center [462, 264] width 174 height 111
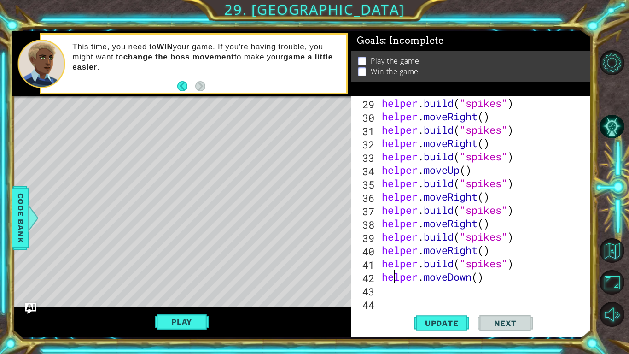
paste textarea "helper.moveRight()"
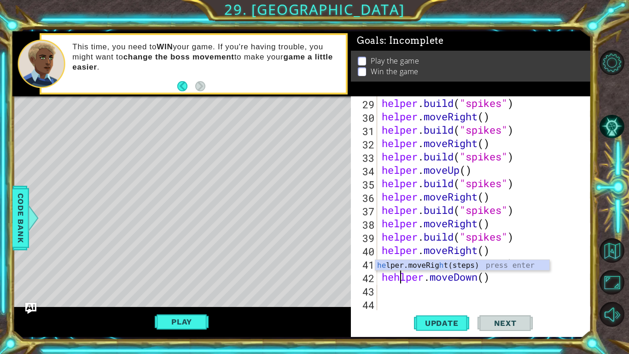
type textarea "helper.moveDown()"
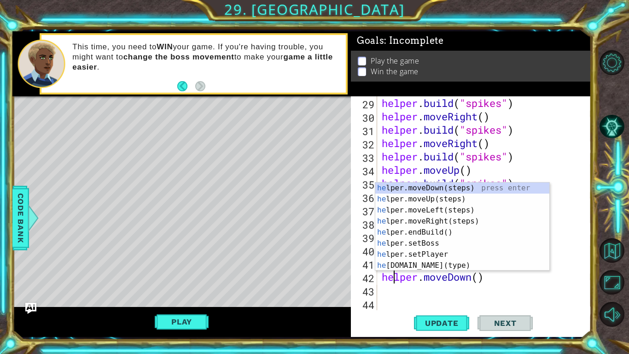
click at [408, 275] on div "helper . build ( "spikes" ) helper . moveRight ( ) helper . build ( "spikes" ) …" at bounding box center [487, 216] width 214 height 240
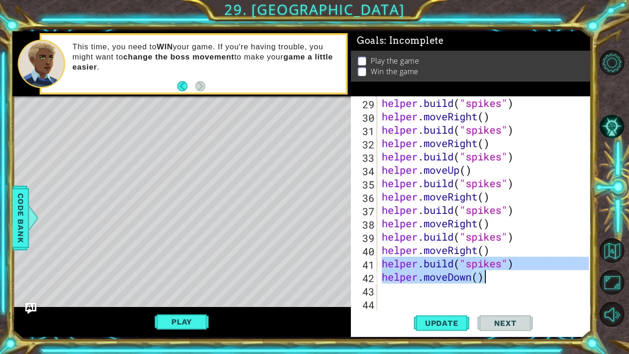
drag, startPoint x: 383, startPoint y: 264, endPoint x: 511, endPoint y: 271, distance: 128.2
click at [511, 271] on div "helper . build ( "spikes" ) helper . moveRight ( ) helper . build ( "spikes" ) …" at bounding box center [487, 216] width 214 height 240
click at [511, 271] on div "helper . build ( "spikes" ) helper . moveRight ( ) helper . build ( "spikes" ) …" at bounding box center [484, 203] width 209 height 214
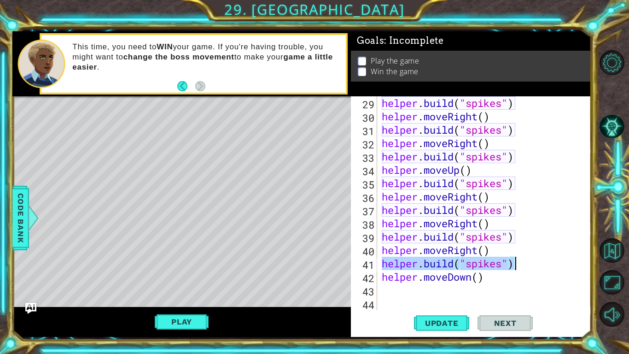
drag, startPoint x: 382, startPoint y: 264, endPoint x: 514, endPoint y: 267, distance: 132.2
click at [514, 267] on div "helper . build ( "spikes" ) helper . moveRight ( ) helper . build ( "spikes" ) …" at bounding box center [487, 216] width 214 height 240
type textarea "[DOMAIN_NAME]("spikes")"
click at [384, 275] on div "helper . build ( "spikes" ) helper . moveRight ( ) helper . build ( "spikes" ) …" at bounding box center [487, 216] width 214 height 240
paste textarea "[DOMAIN_NAME]("spikes")"
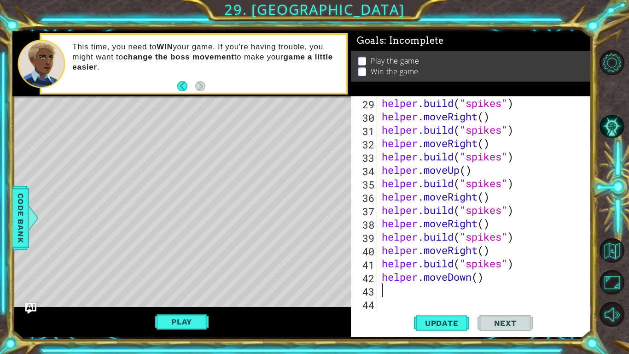
type textarea "[DOMAIN_NAME]("spikes")"
click at [388, 275] on div "helper . build ( "spikes" ) helper . moveRight ( ) helper . build ( "spikes" ) …" at bounding box center [487, 216] width 214 height 240
type textarea "h"
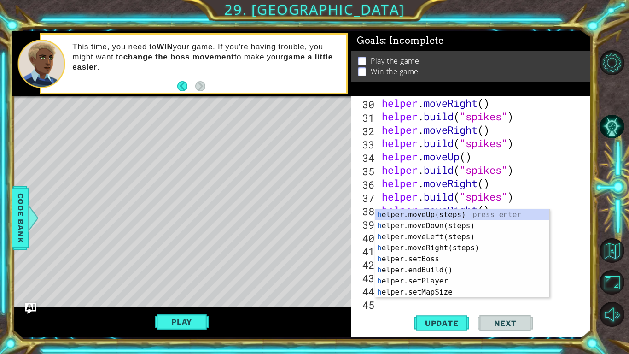
scroll to position [414, 0]
click at [438, 228] on div "h elper.moveUp(steps) press enter h elper.moveDown(steps) press enter h elper.m…" at bounding box center [462, 264] width 174 height 111
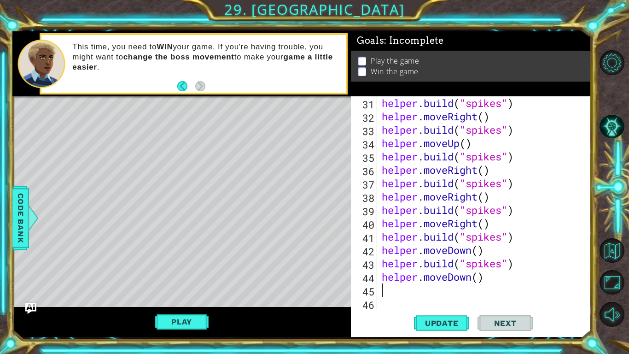
scroll to position [427, 0]
paste textarea "[DOMAIN_NAME]("spikes")"
type textarea "[DOMAIN_NAME]("spikes")"
click at [438, 275] on button "Update" at bounding box center [441, 323] width 55 height 24
click at [452, 275] on span "Update" at bounding box center [442, 322] width 52 height 9
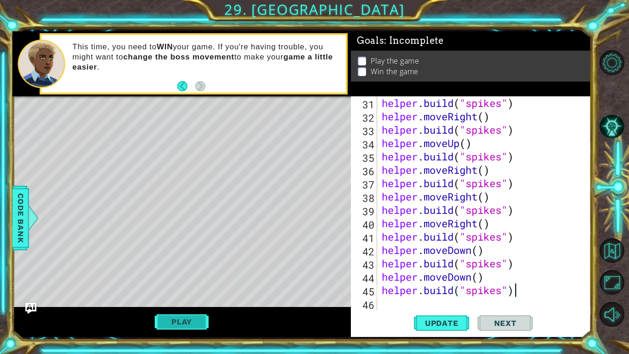
click at [202, 275] on button "Play" at bounding box center [182, 322] width 54 height 18
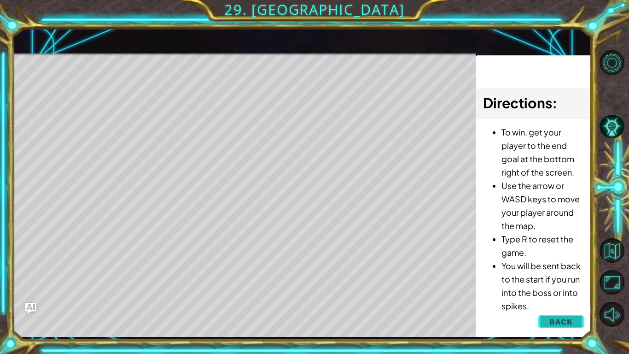
click at [544, 275] on button "Back" at bounding box center [561, 321] width 47 height 18
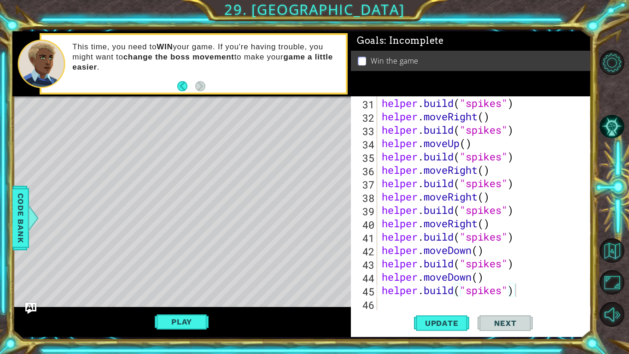
click at [385, 275] on div "helper . build ( "spikes" ) helper . moveRight ( ) helper . build ( "spikes" ) …" at bounding box center [487, 216] width 214 height 240
type textarea "h"
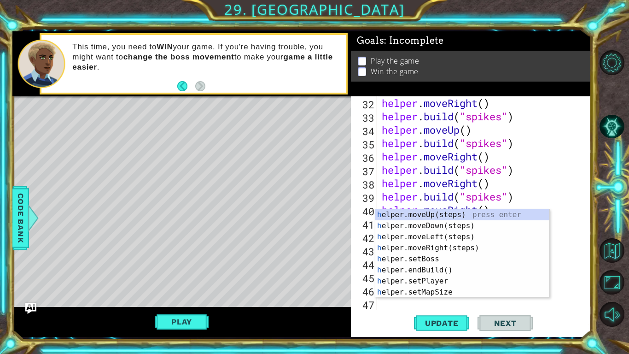
scroll to position [441, 0]
click at [447, 238] on div "h elper.moveUp(steps) press enter h elper.moveDown(steps) press enter h elper.m…" at bounding box center [462, 264] width 174 height 111
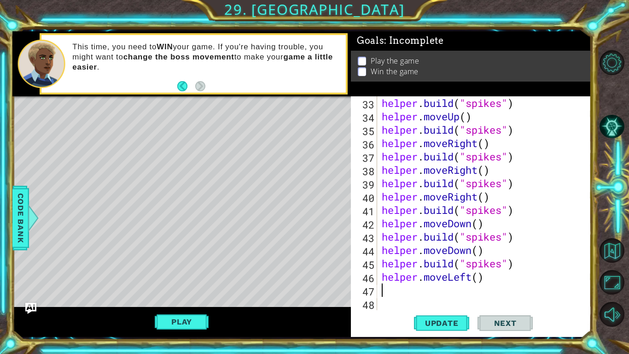
scroll to position [454, 0]
paste textarea "[DOMAIN_NAME]("spikes")"
type textarea "[DOMAIN_NAME]("spikes")"
click at [424, 275] on button "Update" at bounding box center [441, 323] width 55 height 24
click at [395, 275] on div "helper . build ( "spikes" ) helper . moveUp ( ) helper . build ( "spikes" ) hel…" at bounding box center [487, 216] width 214 height 240
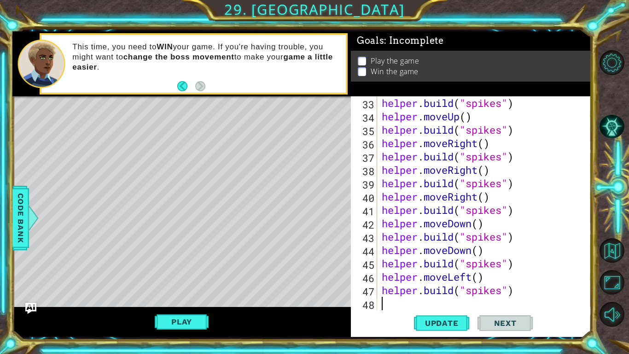
click at [385, 275] on div "helper . build ( "spikes" ) helper . moveUp ( ) helper . build ( "spikes" ) hel…" at bounding box center [487, 216] width 214 height 240
type textarea "h"
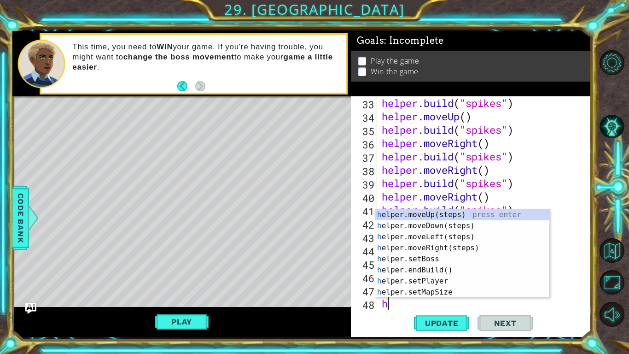
scroll to position [467, 0]
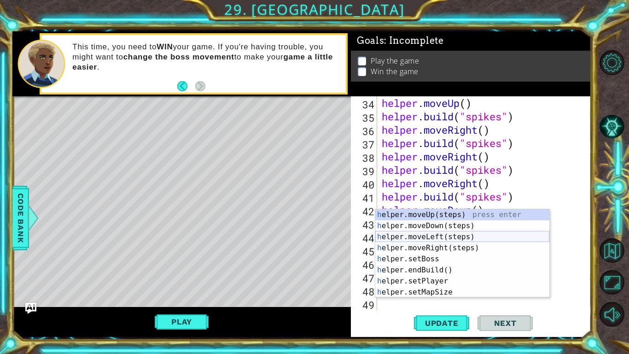
click at [433, 238] on div "h elper.moveUp(steps) press enter h elper.moveDown(steps) press enter h elper.m…" at bounding box center [462, 264] width 174 height 111
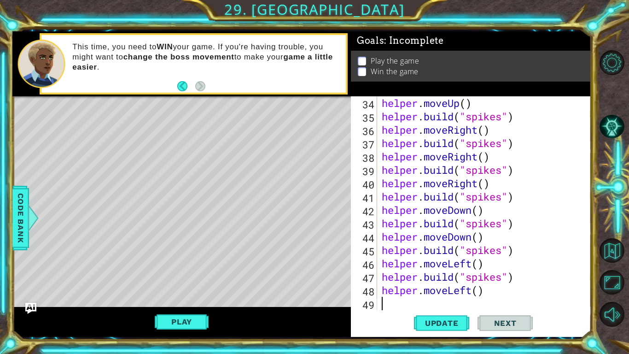
scroll to position [481, 0]
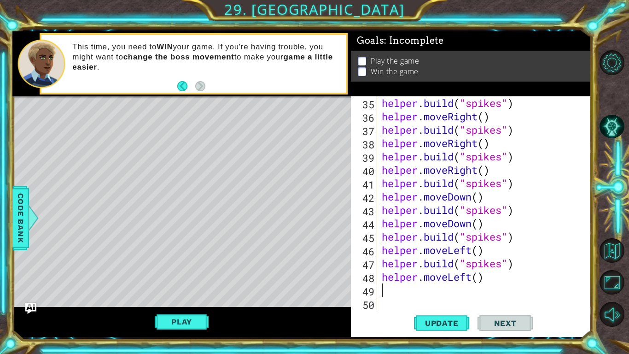
paste textarea "[DOMAIN_NAME]("spikes")"
click at [455, 275] on span "Update" at bounding box center [442, 322] width 52 height 9
click at [193, 275] on button "Play" at bounding box center [182, 322] width 54 height 18
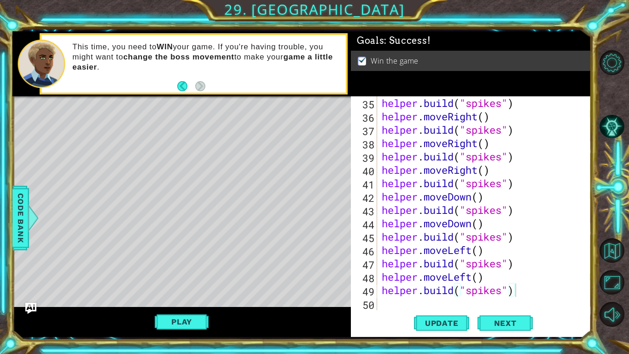
click at [531, 275] on div "helper . build ( "spikes" ) helper . moveRight ( ) helper . build ( "spikes" ) …" at bounding box center [487, 216] width 214 height 240
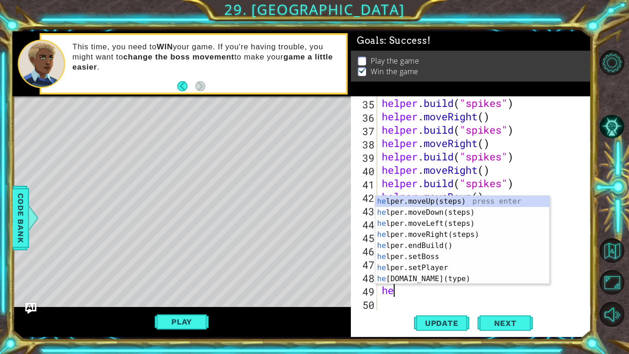
type textarea "h"
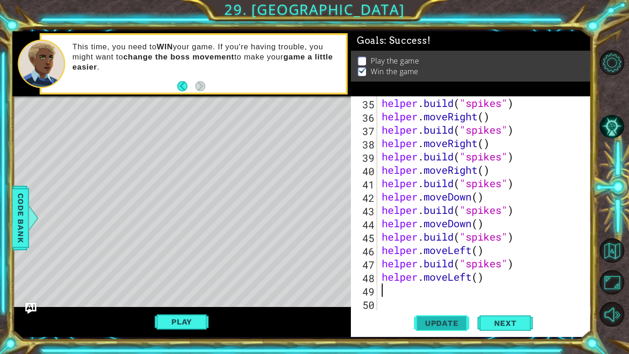
click at [451, 275] on span "Update" at bounding box center [442, 322] width 52 height 9
click at [513, 270] on div "helper . build ( "spikes" ) helper . moveRight ( ) helper . build ( "spikes" ) …" at bounding box center [487, 216] width 214 height 240
click at [514, 269] on div "helper . build ( "spikes" ) helper . moveRight ( ) helper . build ( "spikes" ) …" at bounding box center [487, 216] width 214 height 240
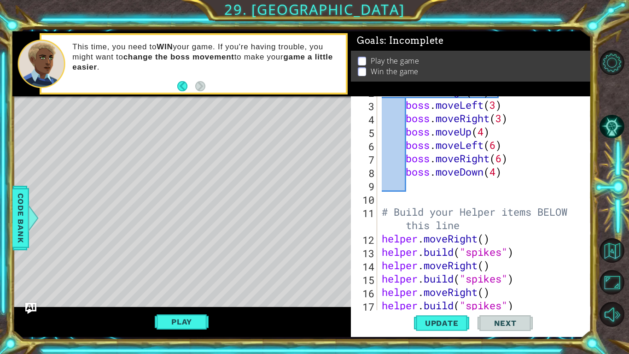
scroll to position [0, 0]
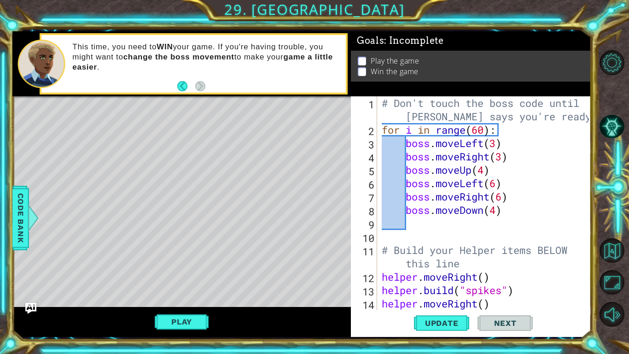
click at [497, 145] on div "# Don't touch the boss code until [PERSON_NAME] says you're ready! for i in ran…" at bounding box center [487, 223] width 214 height 254
click at [533, 208] on div "# Don't touch the boss code until [PERSON_NAME] says you're ready! for i in ran…" at bounding box center [487, 223] width 214 height 254
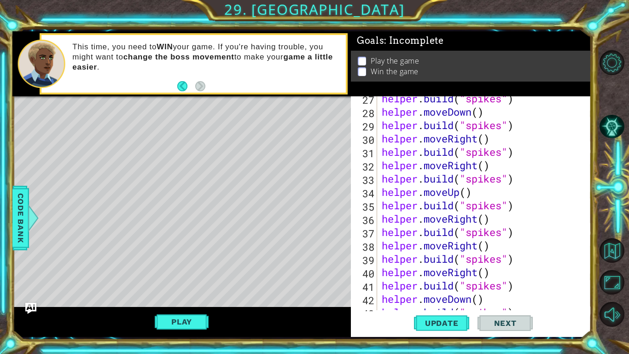
scroll to position [379, 0]
click at [519, 262] on div "helper . build ( "spikes" ) helper . moveDown ( ) helper . build ( "spikes" ) h…" at bounding box center [487, 212] width 214 height 240
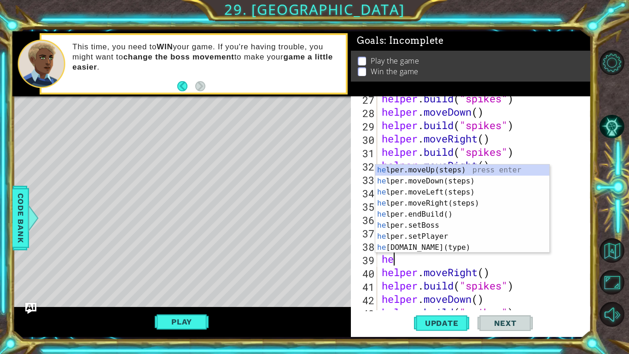
scroll to position [0, 0]
type textarea "h"
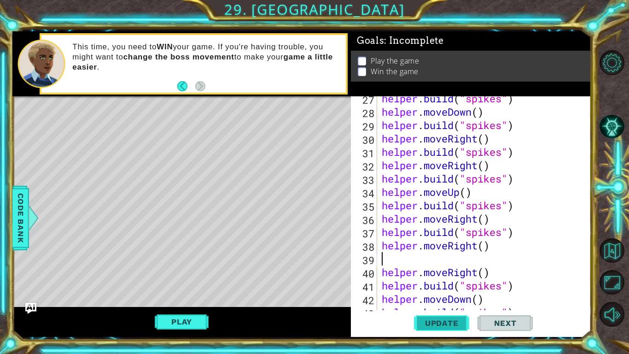
click at [463, 275] on span "Update" at bounding box center [442, 322] width 52 height 9
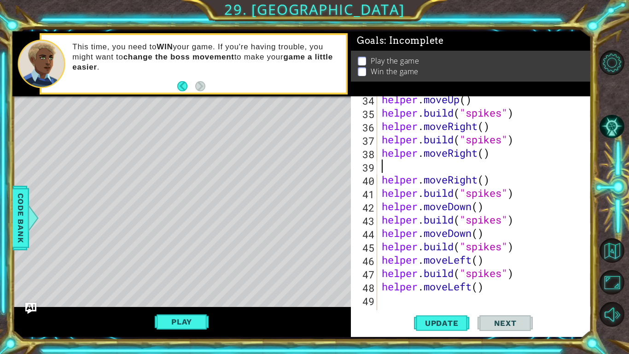
scroll to position [471, 0]
click at [390, 275] on div "helper . moveUp ( ) helper . build ( "spikes" ) helper . moveRight ( ) helper .…" at bounding box center [487, 213] width 214 height 240
click at [430, 275] on span "Update" at bounding box center [442, 322] width 52 height 9
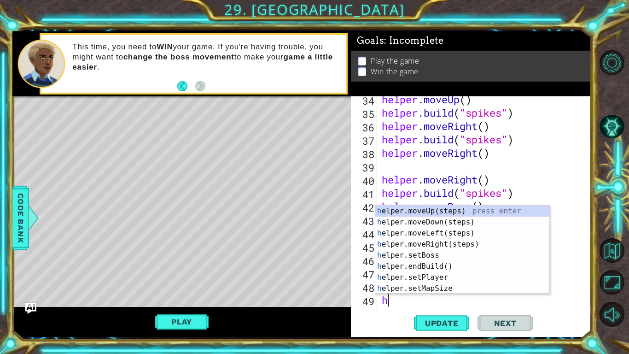
scroll to position [481, 0]
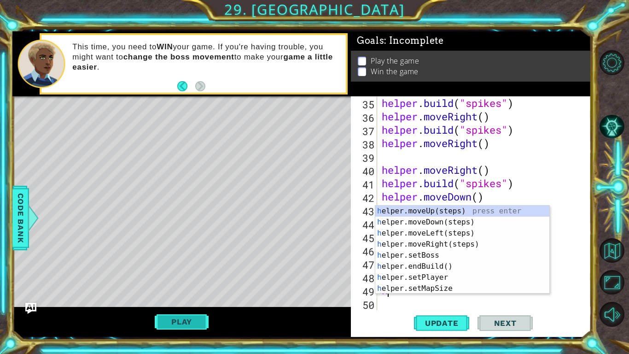
type textarea "h"
click at [194, 275] on button "Play" at bounding box center [182, 322] width 54 height 18
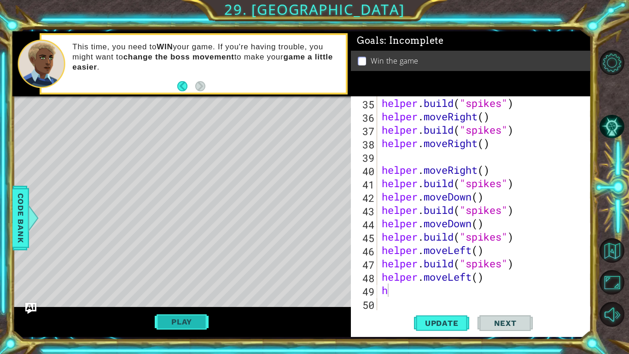
click at [187, 275] on button "Play" at bounding box center [182, 322] width 54 height 18
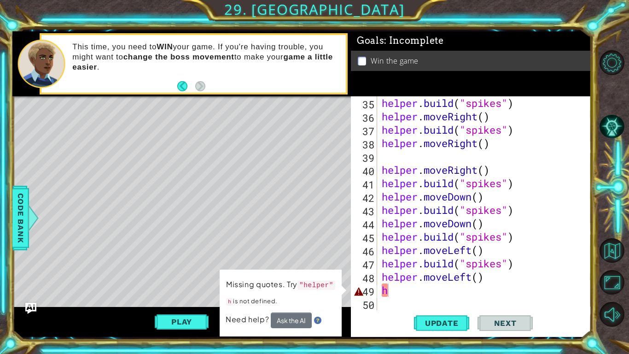
click at [391, 275] on div "helper . build ( "spikes" ) helper . moveRight ( ) helper . build ( "spikes" ) …" at bounding box center [487, 216] width 214 height 240
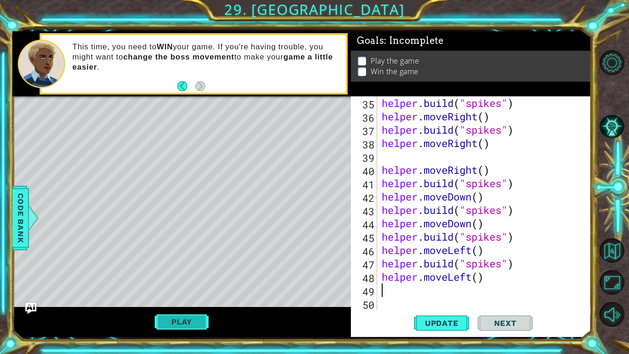
click at [203, 275] on button "Play" at bounding box center [182, 322] width 54 height 18
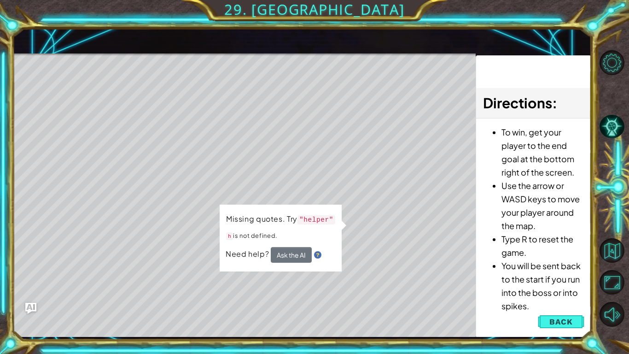
click at [342, 222] on div "Missing quotes. Try "helper" h is not defined. Need help? Ask the AI" at bounding box center [281, 237] width 122 height 67
click at [275, 232] on p "h is not defined." at bounding box center [280, 236] width 109 height 12
click at [546, 275] on button "Back" at bounding box center [561, 321] width 47 height 18
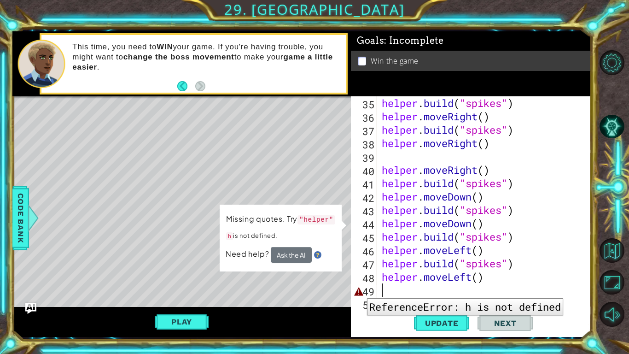
click at [360, 275] on div "49" at bounding box center [365, 291] width 24 height 13
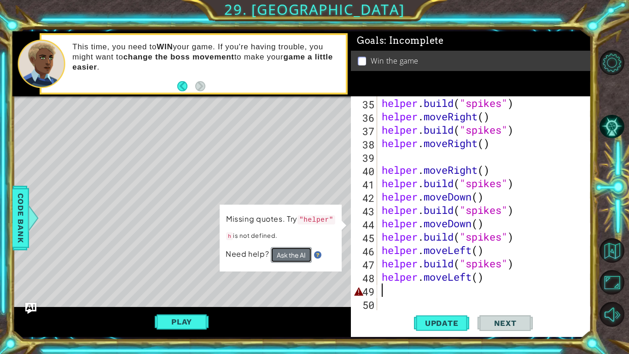
click at [293, 258] on button "Ask the AI" at bounding box center [291, 255] width 41 height 16
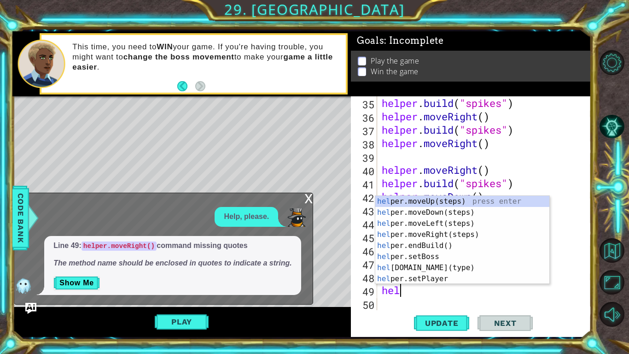
scroll to position [0, 0]
type textarea "help"
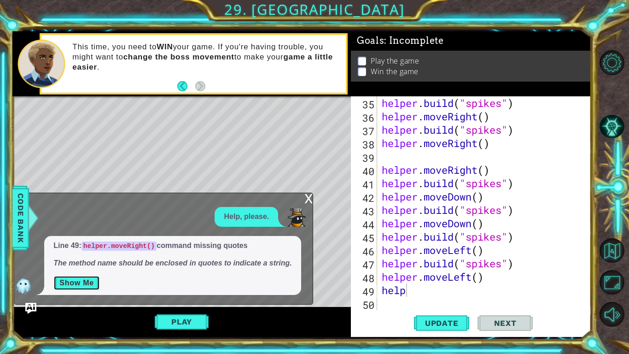
click at [87, 275] on button "Show Me" at bounding box center [76, 282] width 47 height 15
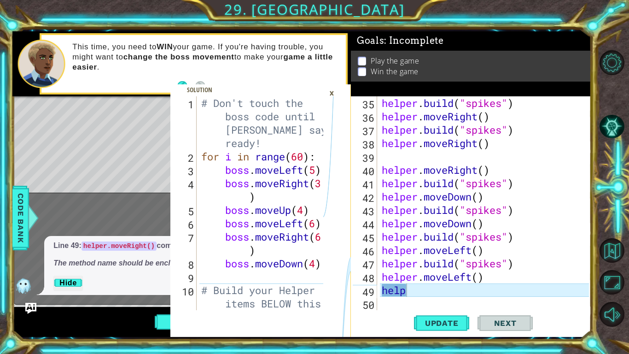
click at [331, 90] on div "×" at bounding box center [332, 93] width 14 height 16
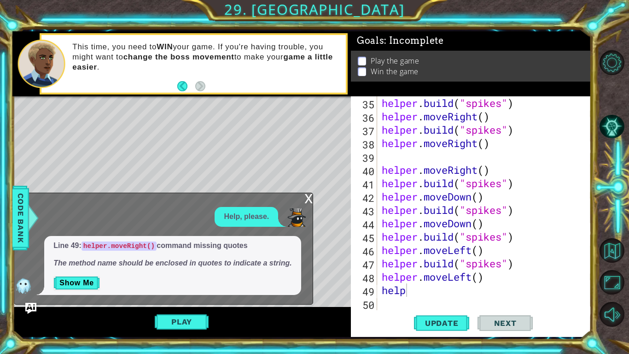
click at [307, 196] on div "x" at bounding box center [308, 197] width 8 height 9
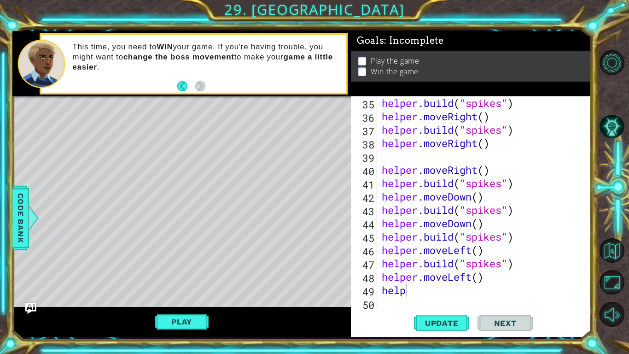
scroll to position [0, 0]
click at [407, 275] on div "helper . build ( "spikes" ) helper . moveRight ( ) helper . build ( "spikes" ) …" at bounding box center [487, 216] width 214 height 240
click at [408, 275] on div "helper . build ( "spikes" ) helper . moveRight ( ) helper . build ( "spikes" ) …" at bounding box center [487, 216] width 214 height 240
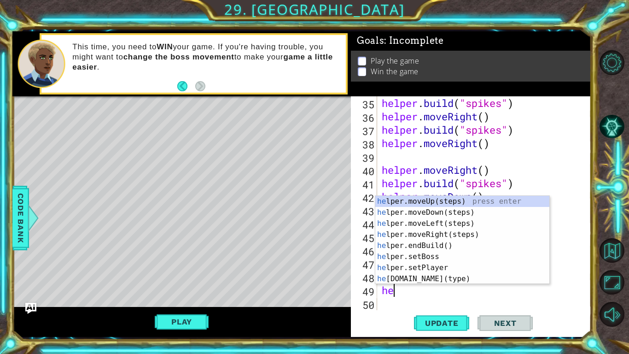
type textarea "h"
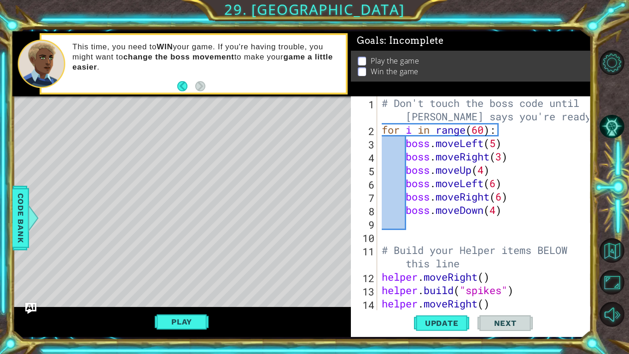
click at [504, 158] on div "# Don't touch the boss code until [PERSON_NAME] says you're ready! for i in ran…" at bounding box center [487, 223] width 214 height 254
click at [443, 275] on span "Update" at bounding box center [442, 322] width 52 height 9
click at [191, 275] on button "Play" at bounding box center [182, 322] width 54 height 18
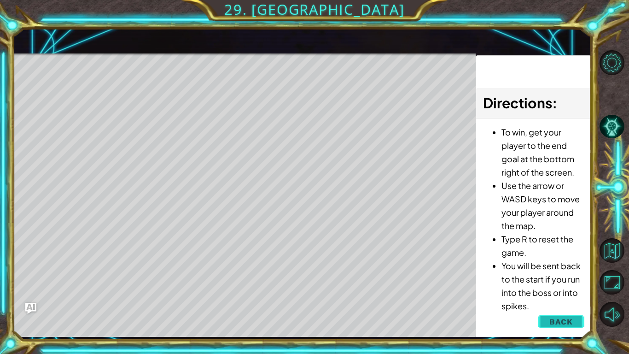
click at [552, 275] on span "Back" at bounding box center [560, 321] width 23 height 9
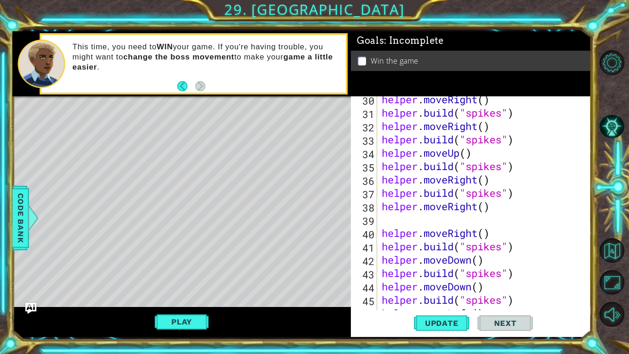
scroll to position [417, 0]
type textarea "[DOMAIN_NAME]("spikes")"
click at [512, 251] on div "helper . moveRight ( ) helper . build ( "spikes" ) helper . moveRight ( ) helpe…" at bounding box center [487, 213] width 214 height 240
click at [519, 251] on div "helper . moveRight ( ) helper . build ( "spikes" ) helper . moveRight ( ) helpe…" at bounding box center [487, 213] width 214 height 240
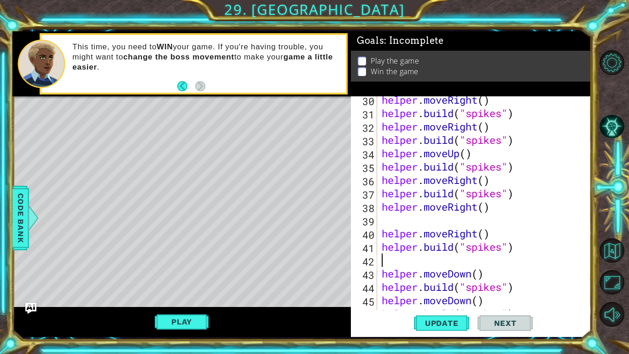
type textarea "h"
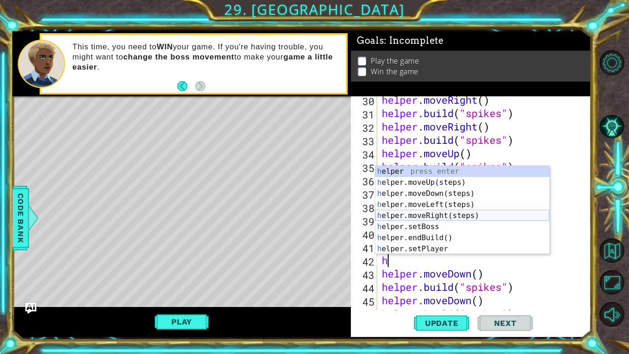
click at [472, 217] on div "h elper press enter h elper.moveUp(steps) press enter h elper.moveDown(steps) p…" at bounding box center [462, 221] width 174 height 111
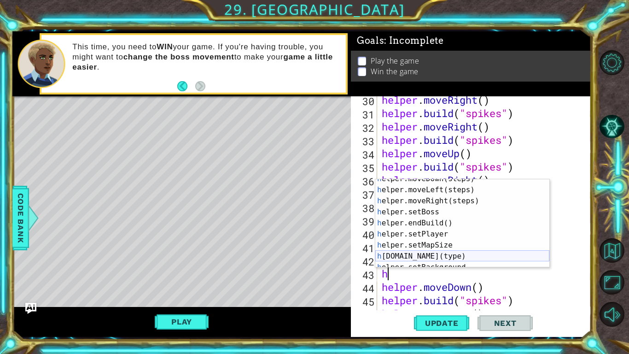
scroll to position [29, 0]
click at [464, 254] on div "h elper.moveDown(steps) press enter h elper.moveLeft(steps) press enter h elper…" at bounding box center [462, 227] width 174 height 111
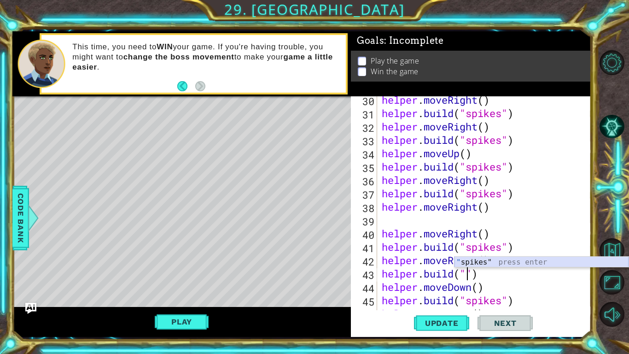
click at [489, 262] on div "" spikes" press enter" at bounding box center [542, 273] width 174 height 33
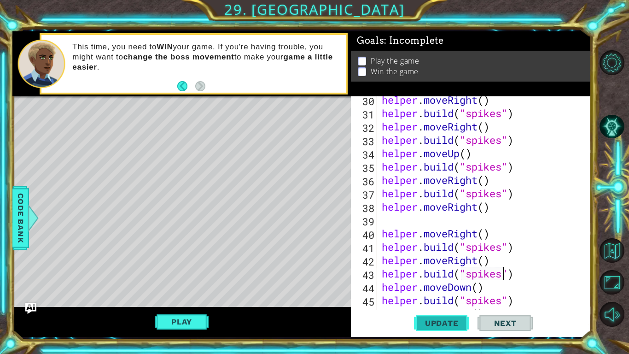
type textarea "[DOMAIN_NAME]("spikes")"
click at [437, 275] on span "Update" at bounding box center [442, 322] width 52 height 9
click at [221, 270] on div "Level Map" at bounding box center [225, 231] width 426 height 271
click at [410, 226] on div "helper . moveRight ( ) helper . build ( "spikes" ) helper . moveRight ( ) helpe…" at bounding box center [487, 213] width 214 height 240
paste textarea "[DOMAIN_NAME]("spikes")"
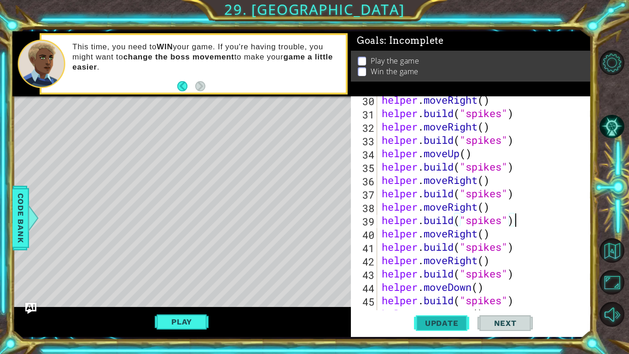
click at [452, 275] on span "Update" at bounding box center [442, 322] width 52 height 9
click at [443, 275] on span "Update" at bounding box center [442, 322] width 52 height 9
click at [197, 275] on button "Play" at bounding box center [182, 322] width 54 height 18
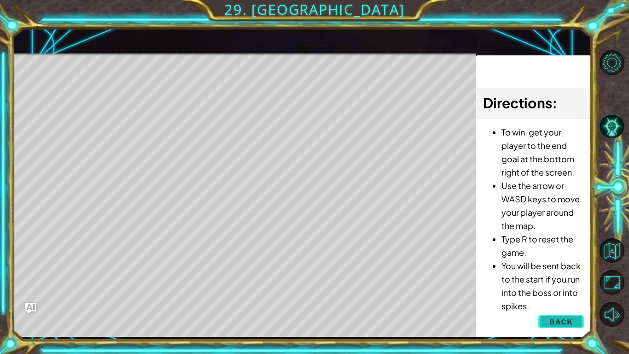
click at [554, 275] on button "Back" at bounding box center [561, 321] width 47 height 18
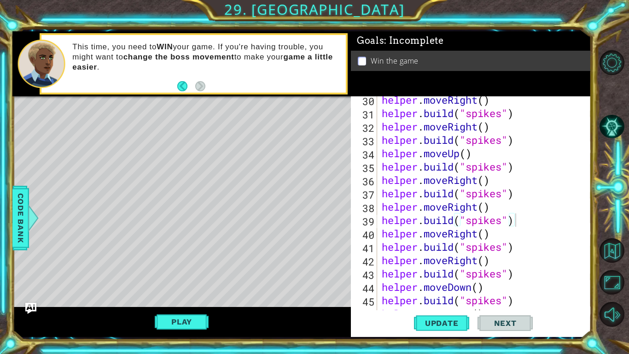
click at [517, 223] on div "helper . moveRight ( ) helper . build ( "spikes" ) helper . moveRight ( ) helpe…" at bounding box center [487, 213] width 214 height 240
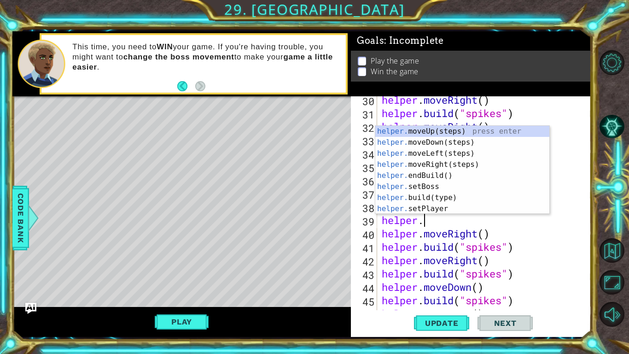
scroll to position [0, 0]
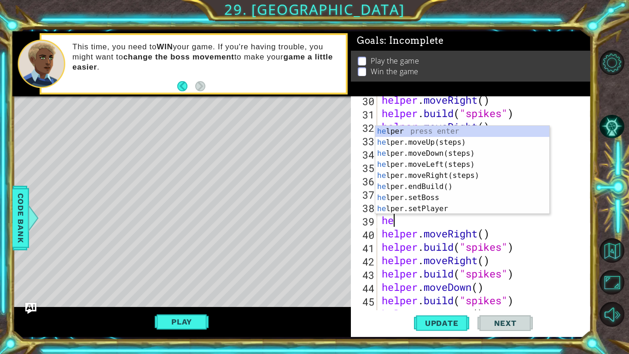
type textarea "h"
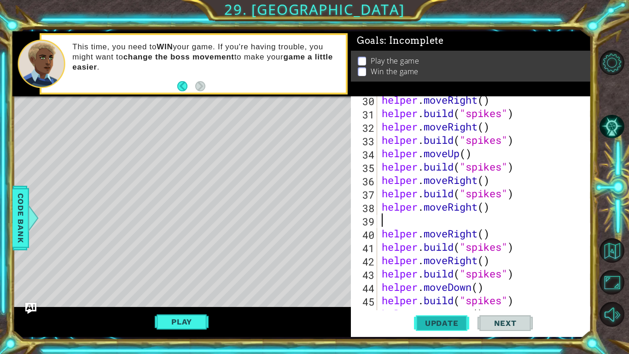
click at [455, 275] on span "Update" at bounding box center [442, 322] width 52 height 9
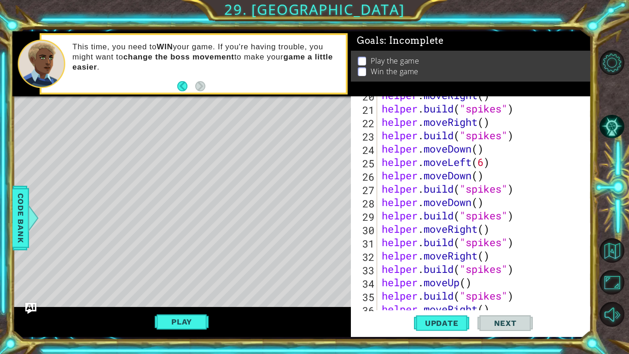
scroll to position [278, 0]
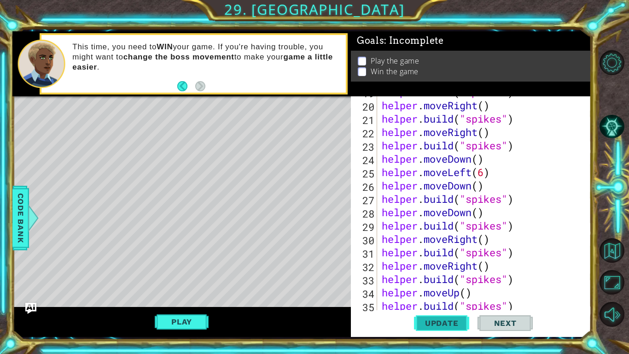
click at [443, 275] on span "Update" at bounding box center [442, 322] width 52 height 9
click at [193, 275] on button "Play" at bounding box center [182, 322] width 54 height 18
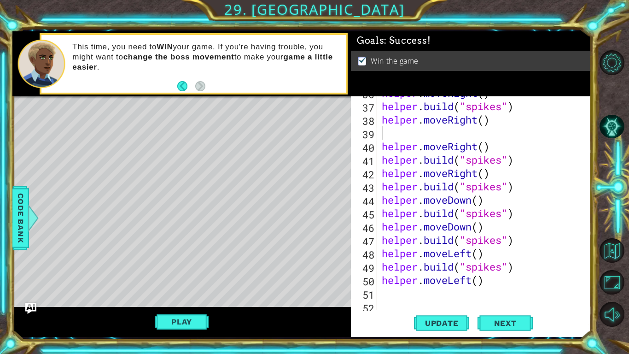
scroll to position [508, 0]
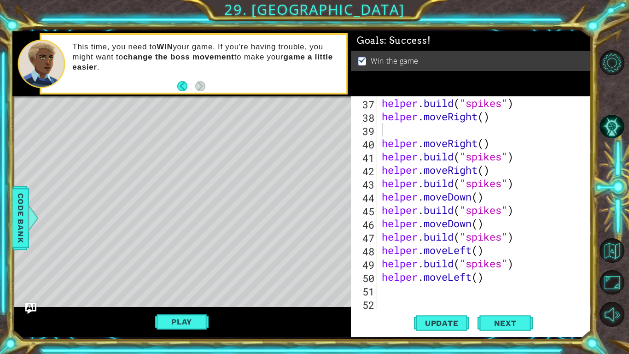
click at [387, 275] on div "helper . build ( "spikes" ) helper . moveRight ( ) helper . moveRight ( ) helpe…" at bounding box center [487, 216] width 214 height 240
click at [431, 275] on span "Update" at bounding box center [442, 322] width 52 height 9
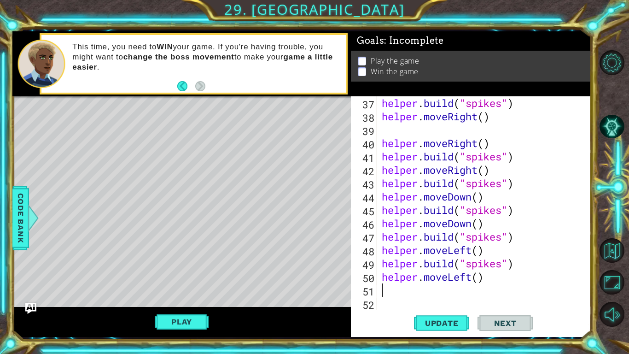
click at [482, 275] on div "helper . build ( "spikes" ) helper . moveRight ( ) helper . moveRight ( ) helpe…" at bounding box center [487, 216] width 214 height 240
click at [458, 275] on span "Update" at bounding box center [442, 322] width 52 height 9
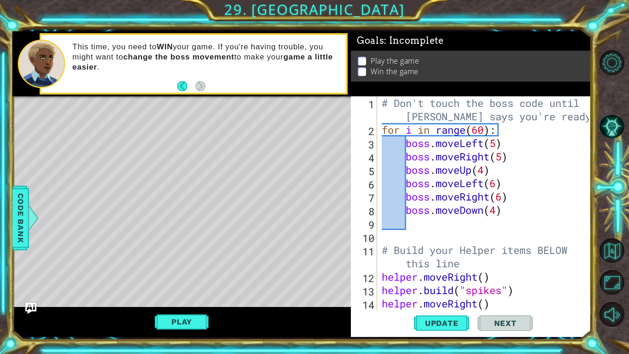
scroll to position [0, 0]
click at [499, 146] on div "# Don't touch the boss code until [PERSON_NAME] says you're ready! for i in ran…" at bounding box center [487, 223] width 214 height 254
click at [503, 155] on div "# Don't touch the boss code until [PERSON_NAME] says you're ready! for i in ran…" at bounding box center [487, 223] width 214 height 254
click at [533, 263] on div "# Don't touch the boss code until [PERSON_NAME] says you're ready! for i in ran…" at bounding box center [487, 223] width 214 height 254
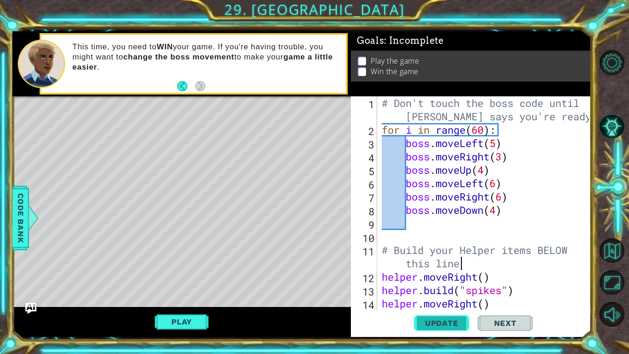
click at [433, 275] on span "Update" at bounding box center [442, 322] width 52 height 9
click at [176, 275] on button "Play" at bounding box center [182, 322] width 54 height 18
click at [504, 198] on div "# Don't touch the boss code until [PERSON_NAME] says you're ready! for i in ran…" at bounding box center [487, 223] width 214 height 254
click at [453, 275] on span "Update" at bounding box center [442, 322] width 52 height 9
type textarea "boss.moveDown(4)"
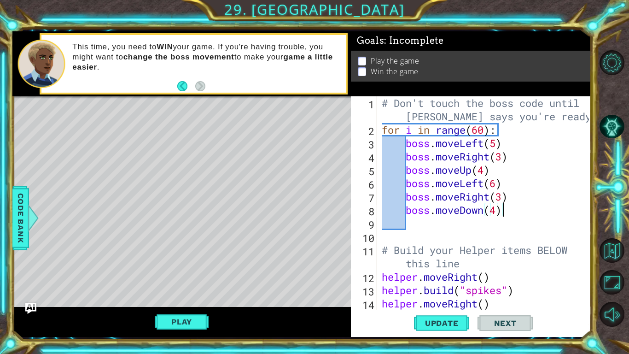
scroll to position [0, 0]
click at [171, 275] on button "Play" at bounding box center [182, 322] width 54 height 18
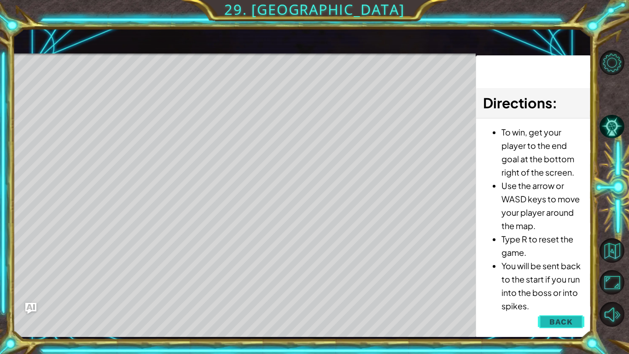
click at [539, 275] on button "Back" at bounding box center [561, 321] width 47 height 18
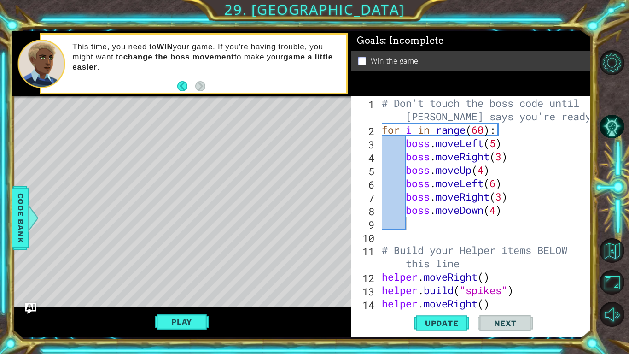
click at [485, 130] on div "# Don't touch the boss code until [PERSON_NAME] says you're ready! for i in ran…" at bounding box center [487, 223] width 214 height 254
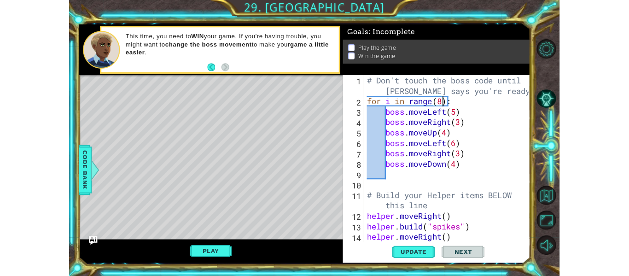
scroll to position [0, 4]
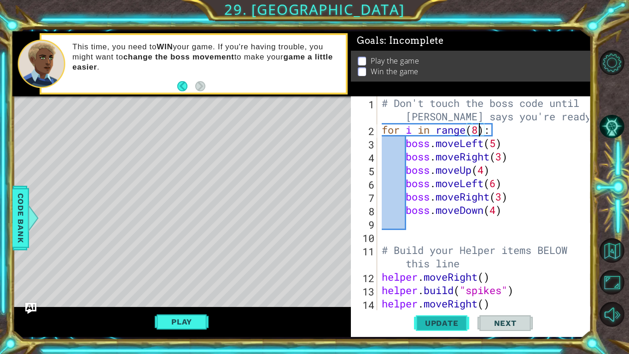
click at [436, 275] on button "Update" at bounding box center [441, 323] width 55 height 24
click at [206, 275] on button "Play" at bounding box center [182, 322] width 54 height 18
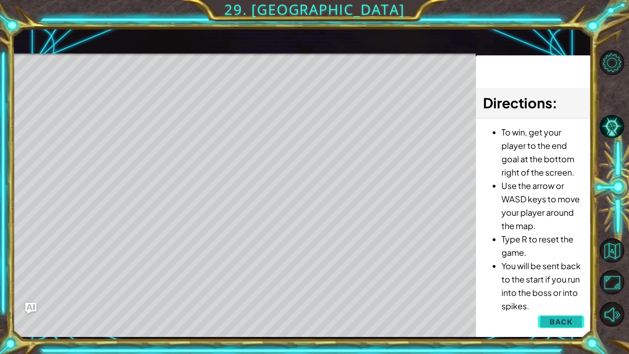
click at [569, 275] on span "Back" at bounding box center [560, 321] width 23 height 9
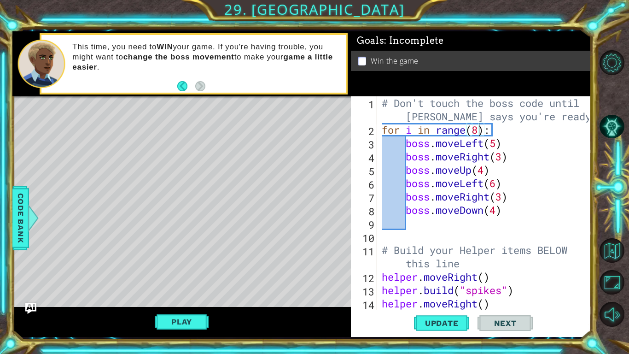
click at [566, 210] on div "# Don't touch the boss code until [PERSON_NAME] says you're ready! for i in ran…" at bounding box center [487, 223] width 214 height 254
type textarea "boss.moveDown(4)"
click at [428, 275] on span "Update" at bounding box center [442, 322] width 52 height 9
click at [198, 275] on button "Play" at bounding box center [182, 322] width 54 height 18
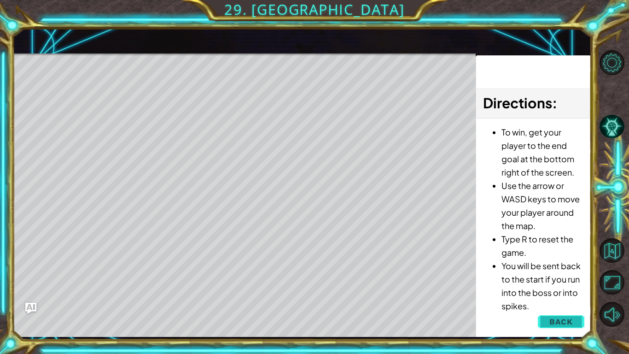
click at [566, 275] on span "Back" at bounding box center [560, 321] width 23 height 9
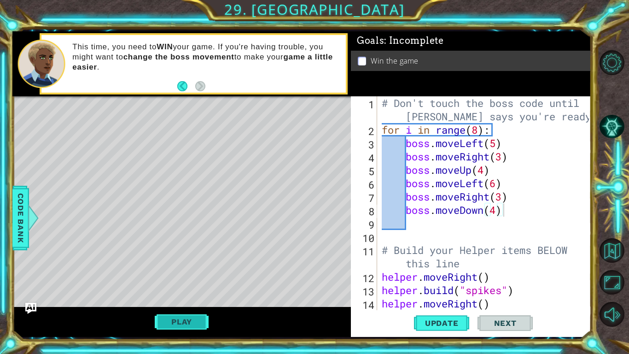
click at [182, 275] on button "Play" at bounding box center [182, 322] width 54 height 18
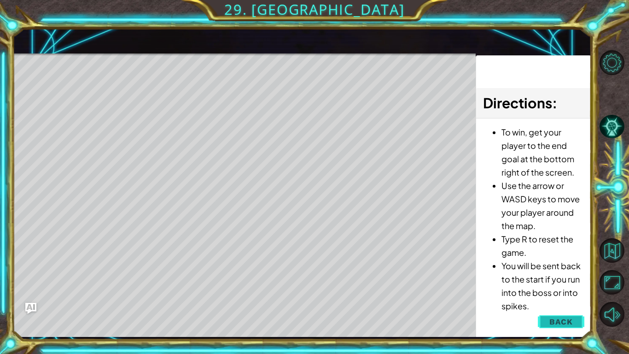
click at [548, 275] on button "Back" at bounding box center [561, 321] width 47 height 18
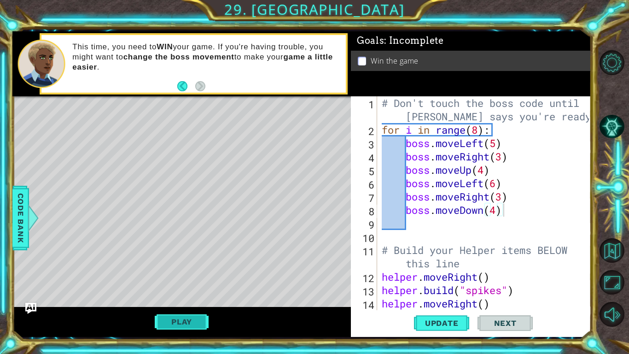
click at [174, 275] on button "Play" at bounding box center [182, 322] width 54 height 18
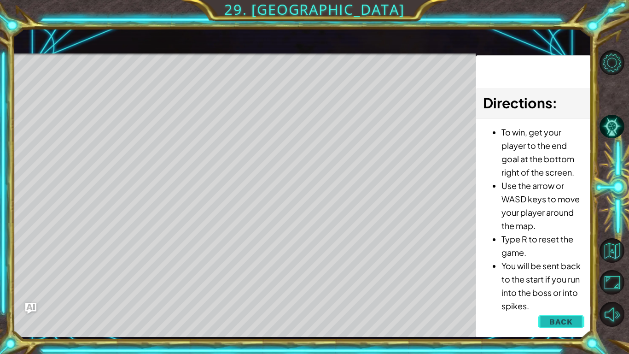
click at [576, 275] on button "Back" at bounding box center [561, 321] width 47 height 18
